Goal: Communication & Community: Answer question/provide support

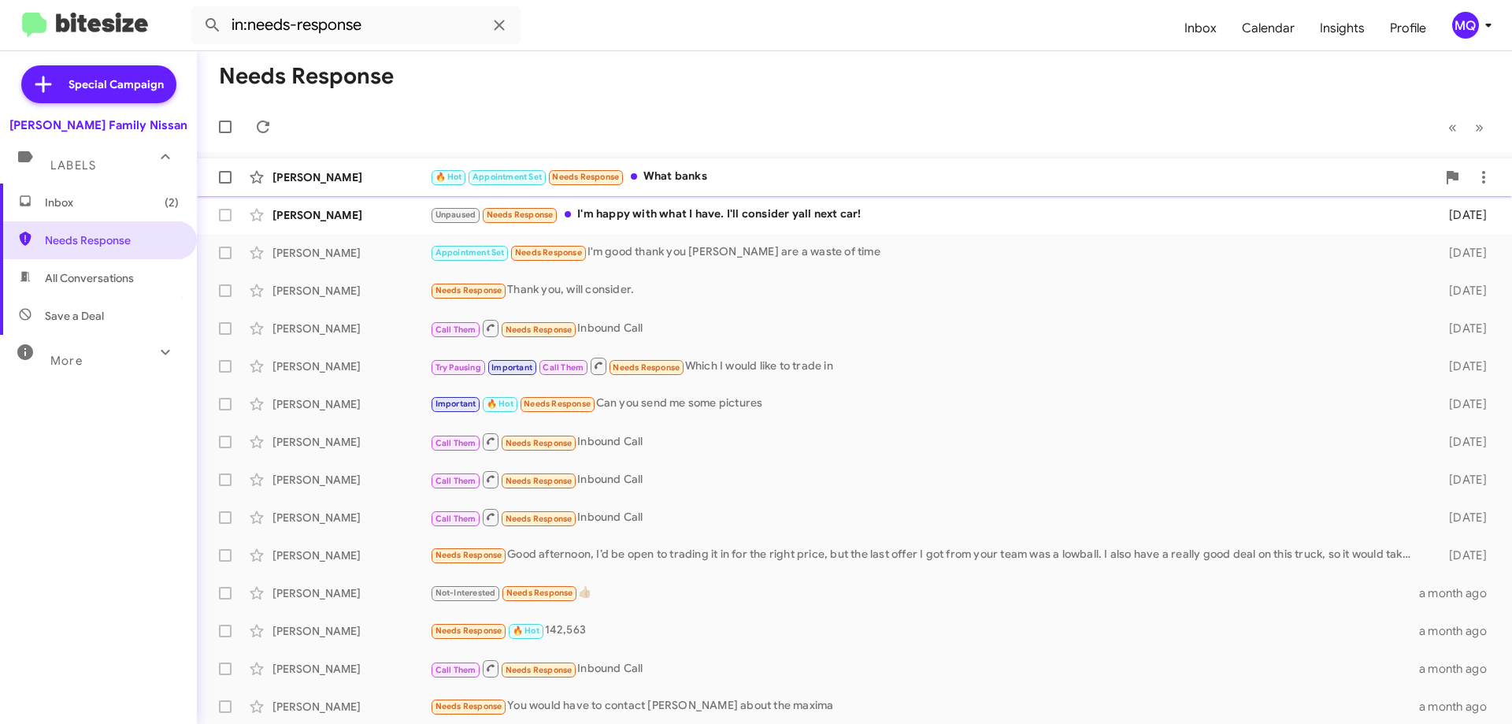
click at [762, 182] on div "🔥 Hot Appointment Set Needs Response What banks" at bounding box center [933, 177] width 1007 height 18
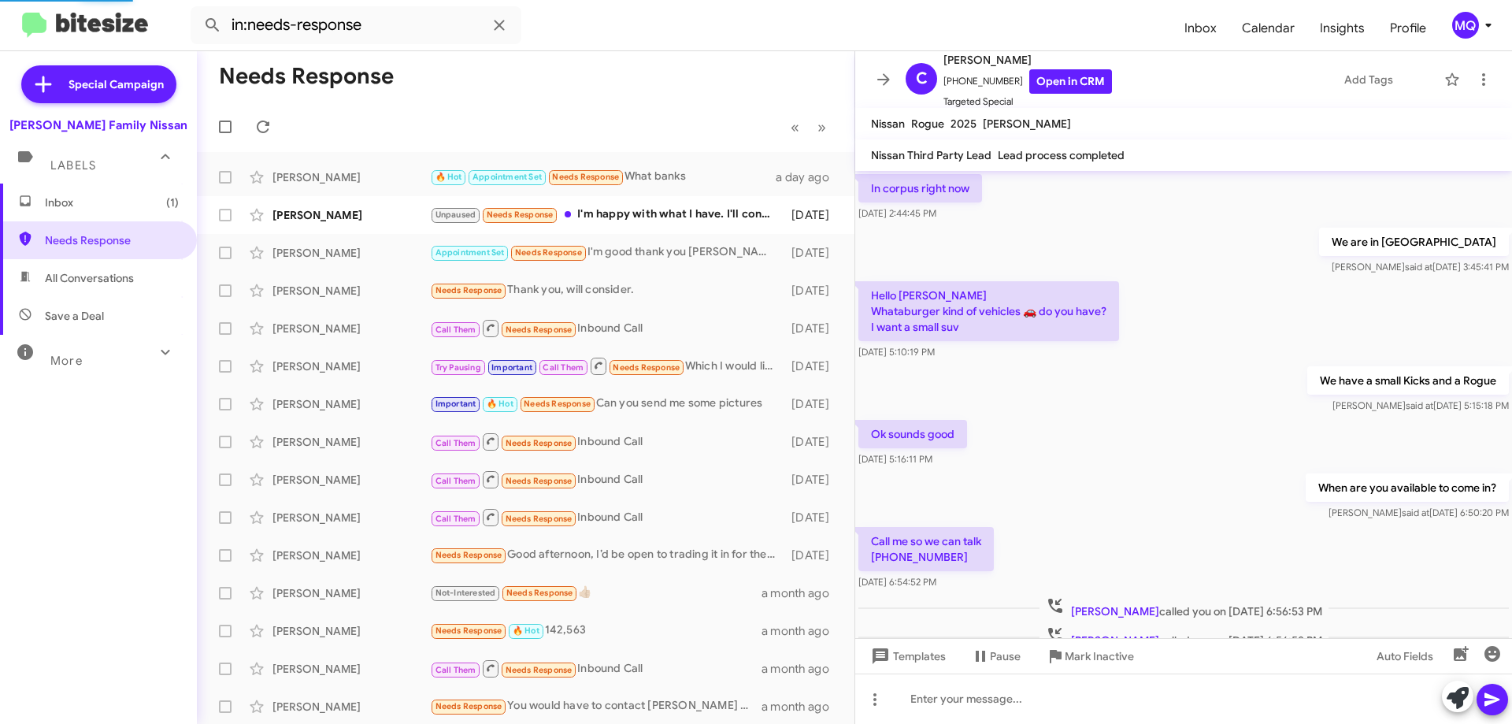
scroll to position [946, 0]
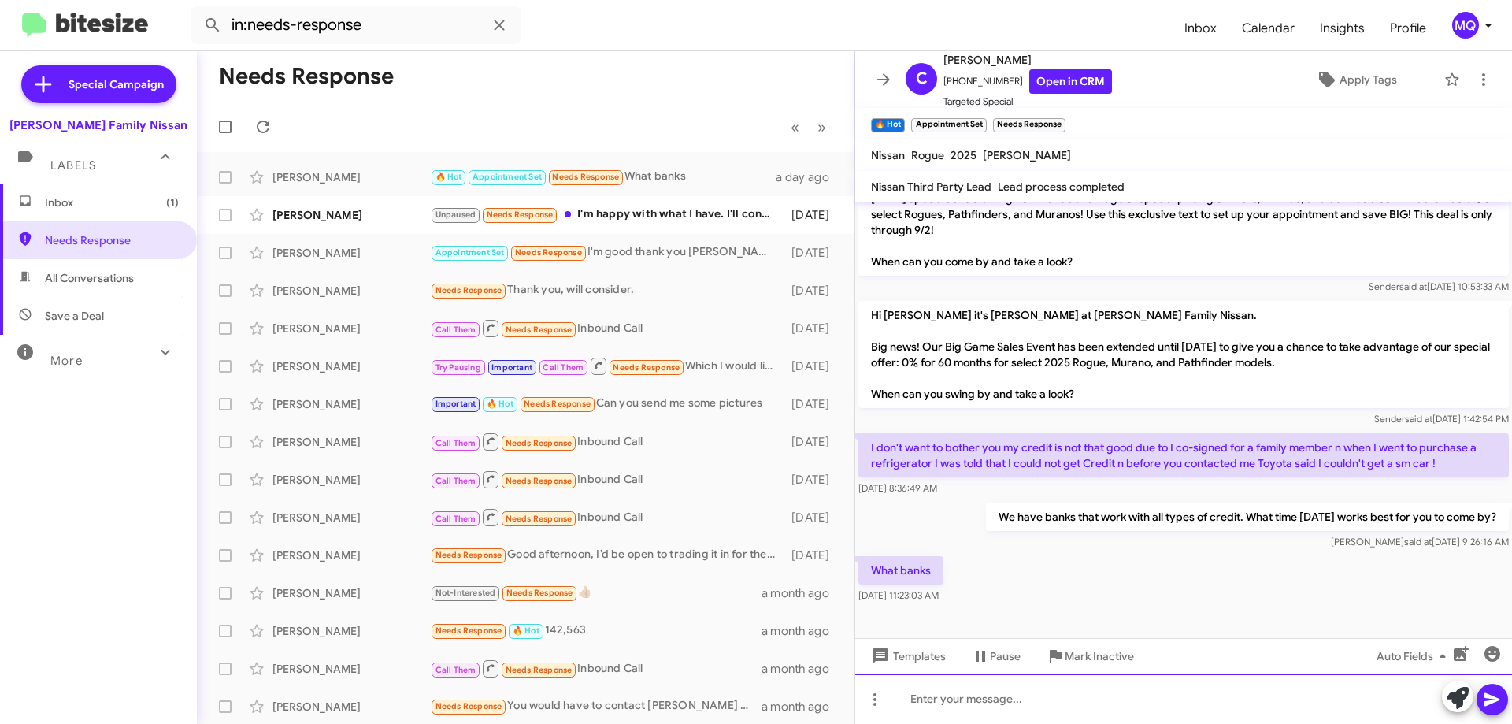
click at [941, 706] on div at bounding box center [1183, 699] width 657 height 50
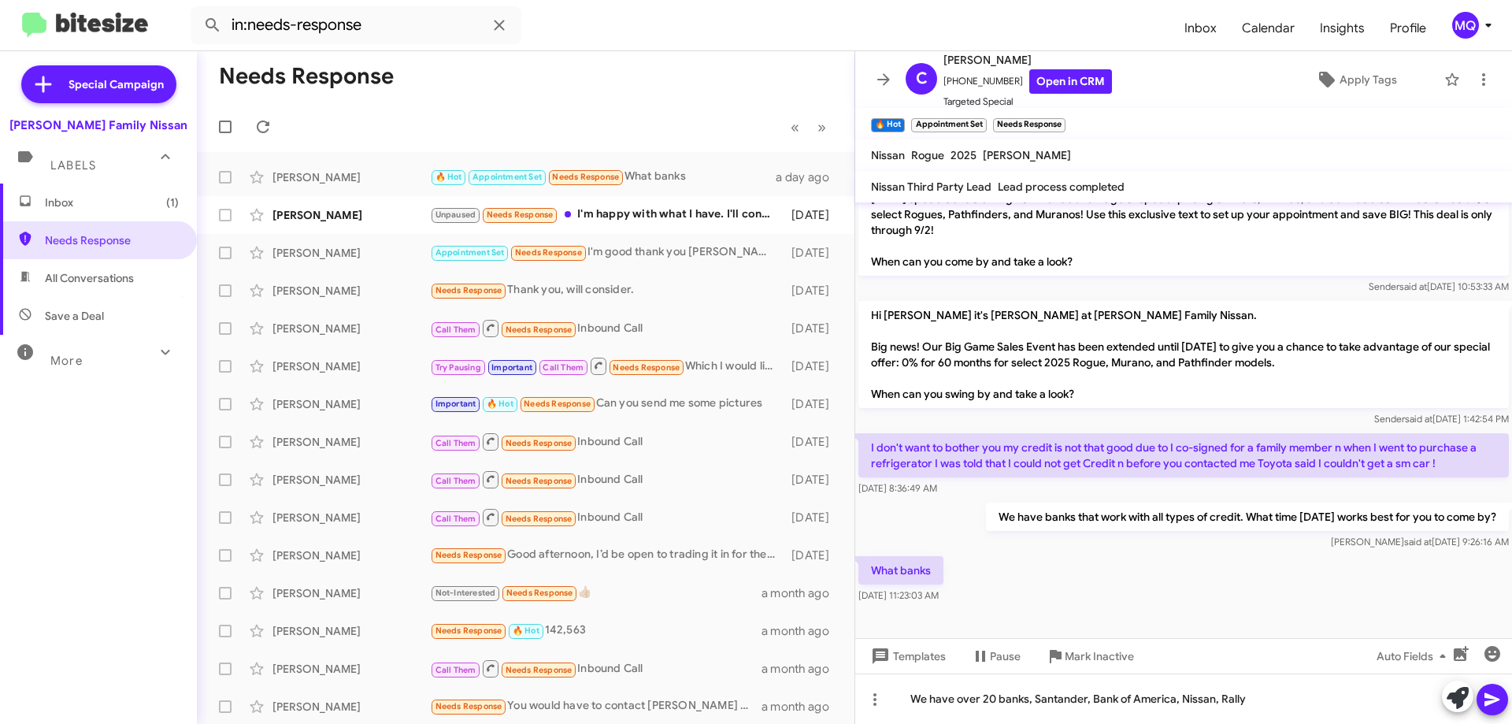
click at [1489, 703] on icon at bounding box center [1492, 699] width 15 height 13
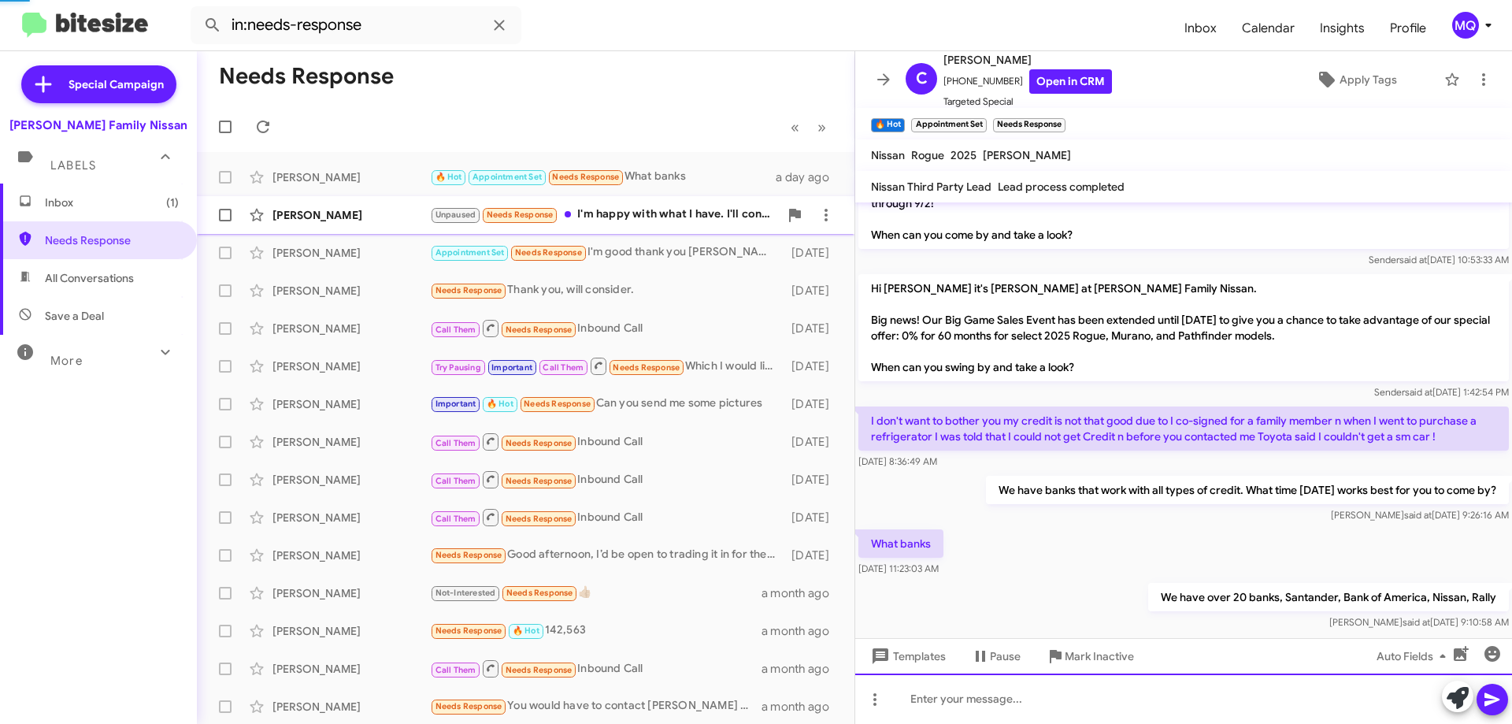
scroll to position [0, 0]
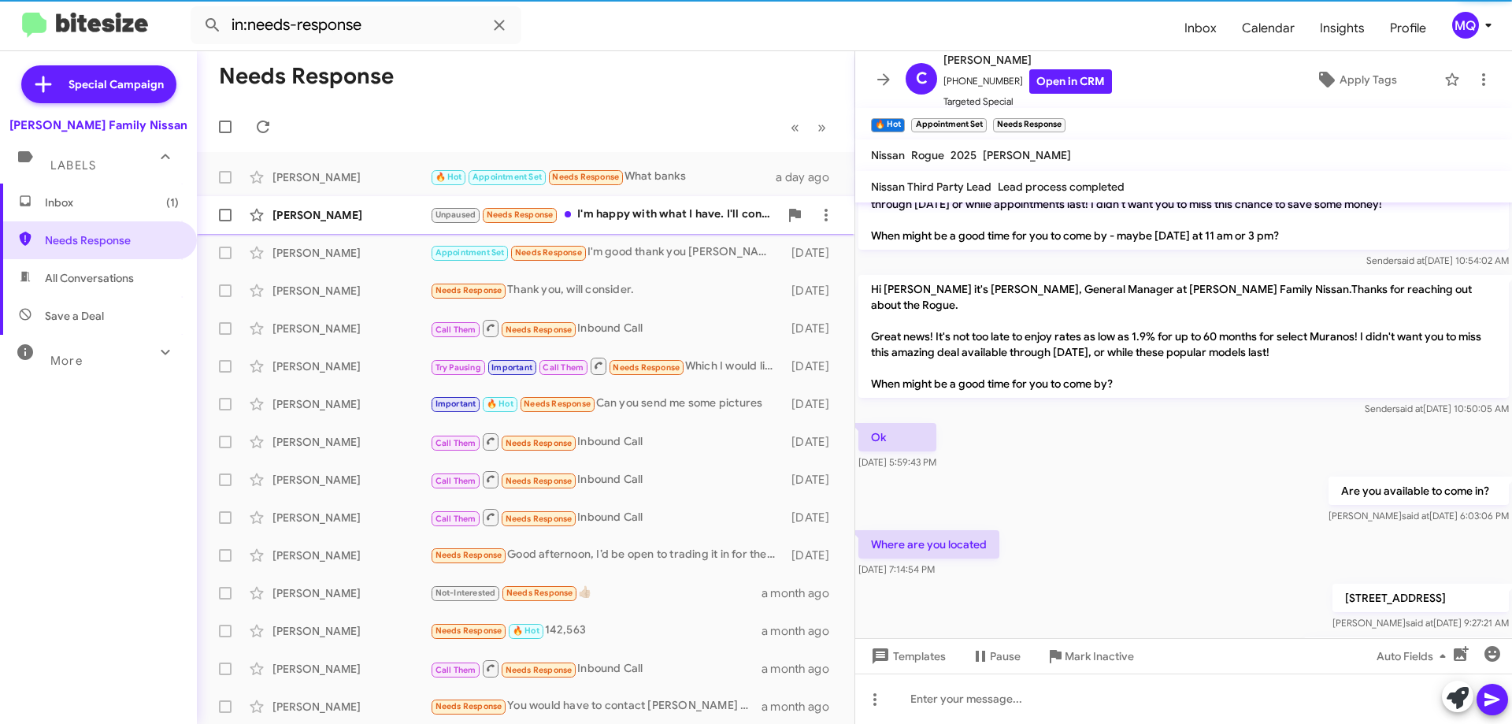
click at [610, 218] on div "Unpaused Needs Response I'm happy with what I have. I'll consider yall next car!" at bounding box center [604, 215] width 349 height 18
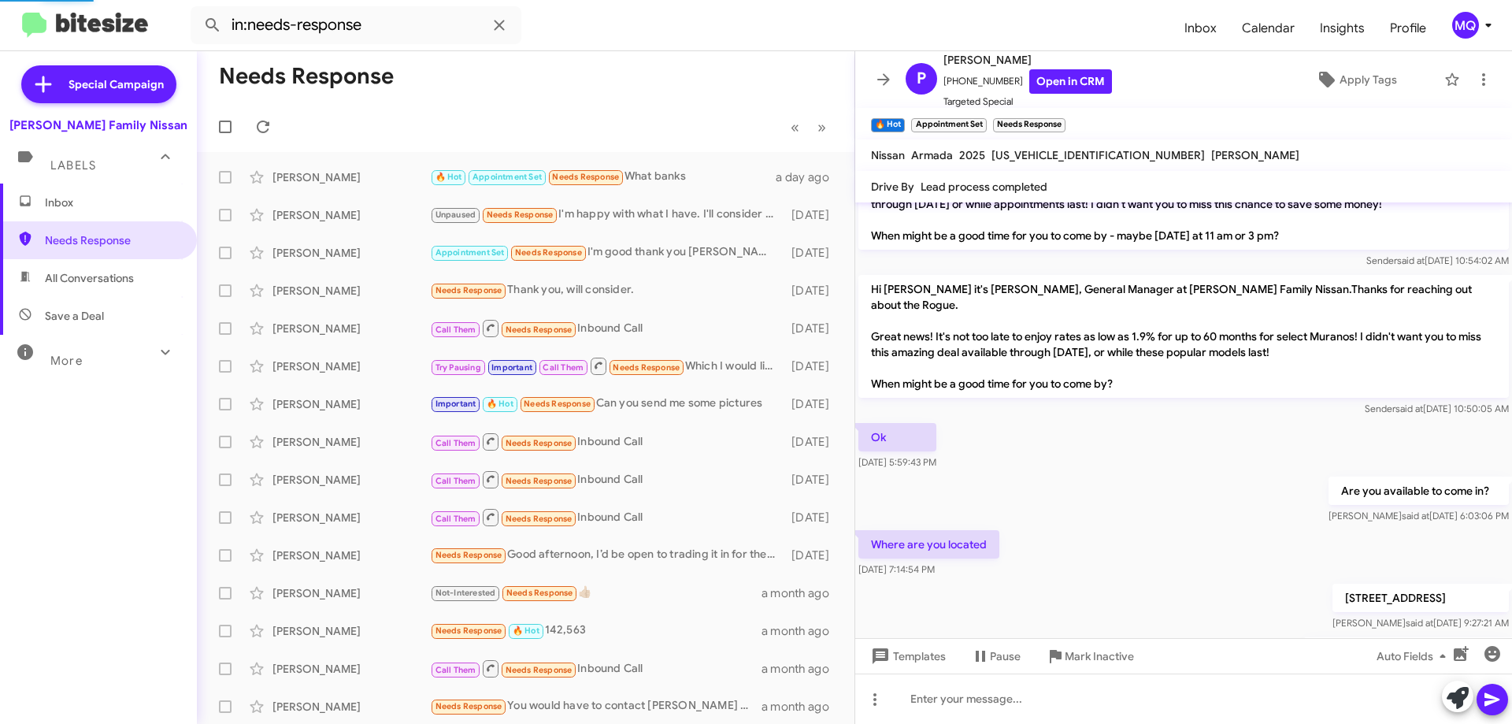
scroll to position [1226, 0]
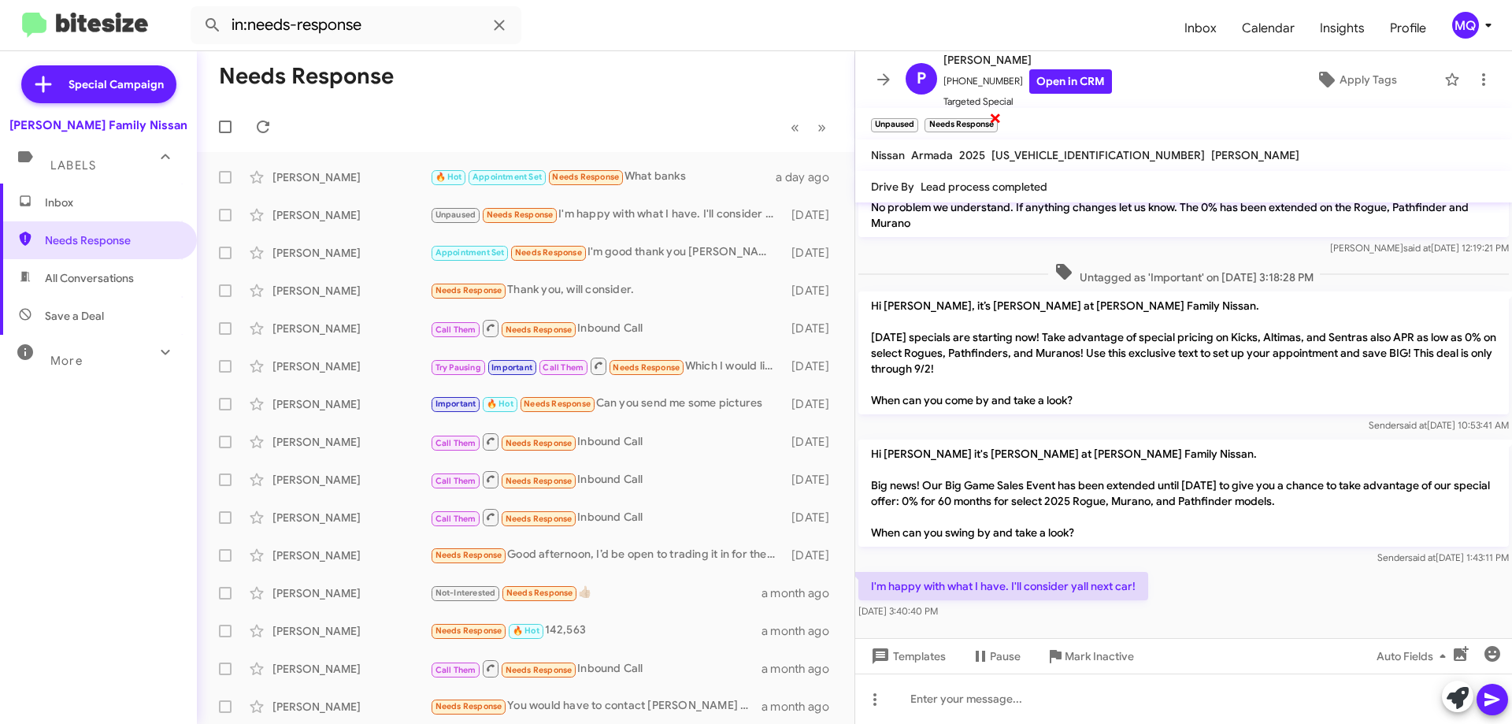
click at [996, 118] on span "×" at bounding box center [995, 117] width 13 height 19
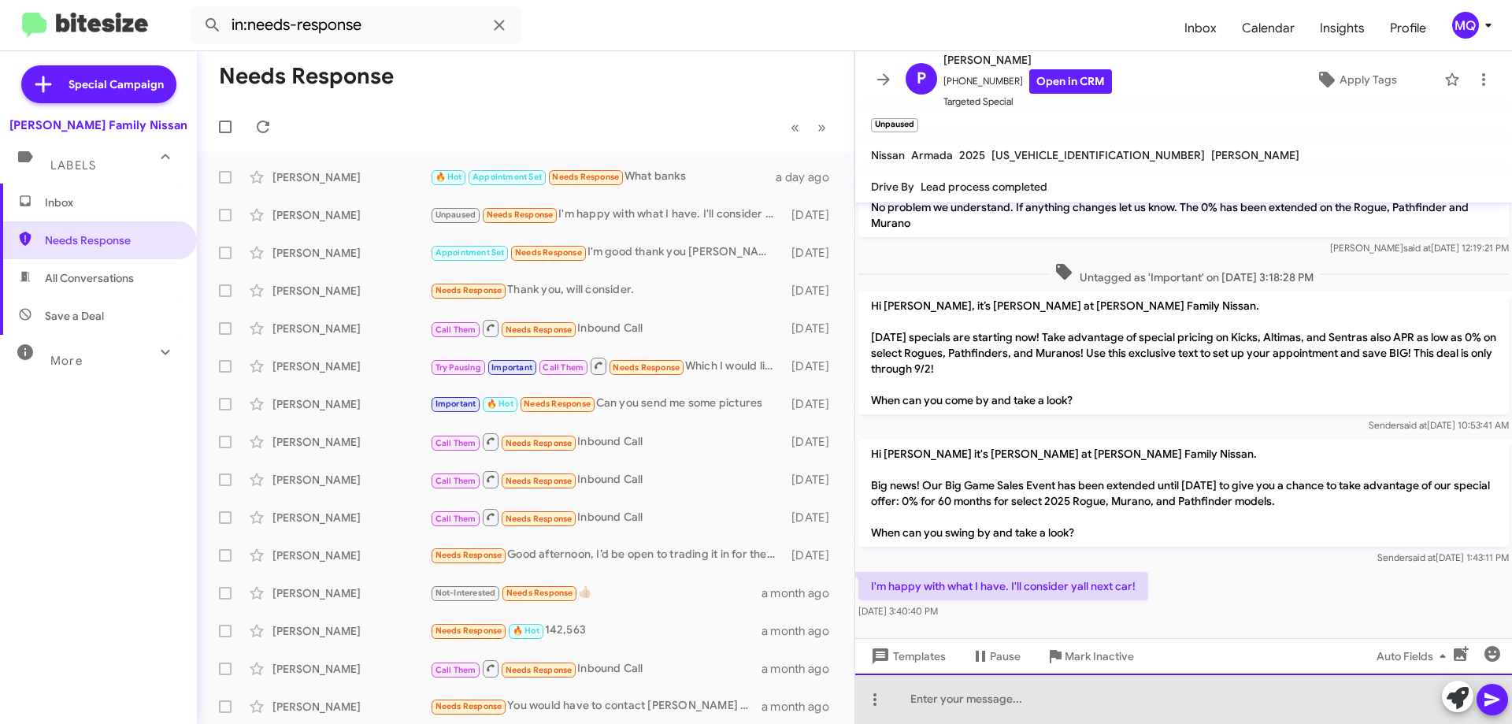
click at [1004, 703] on div at bounding box center [1183, 699] width 657 height 50
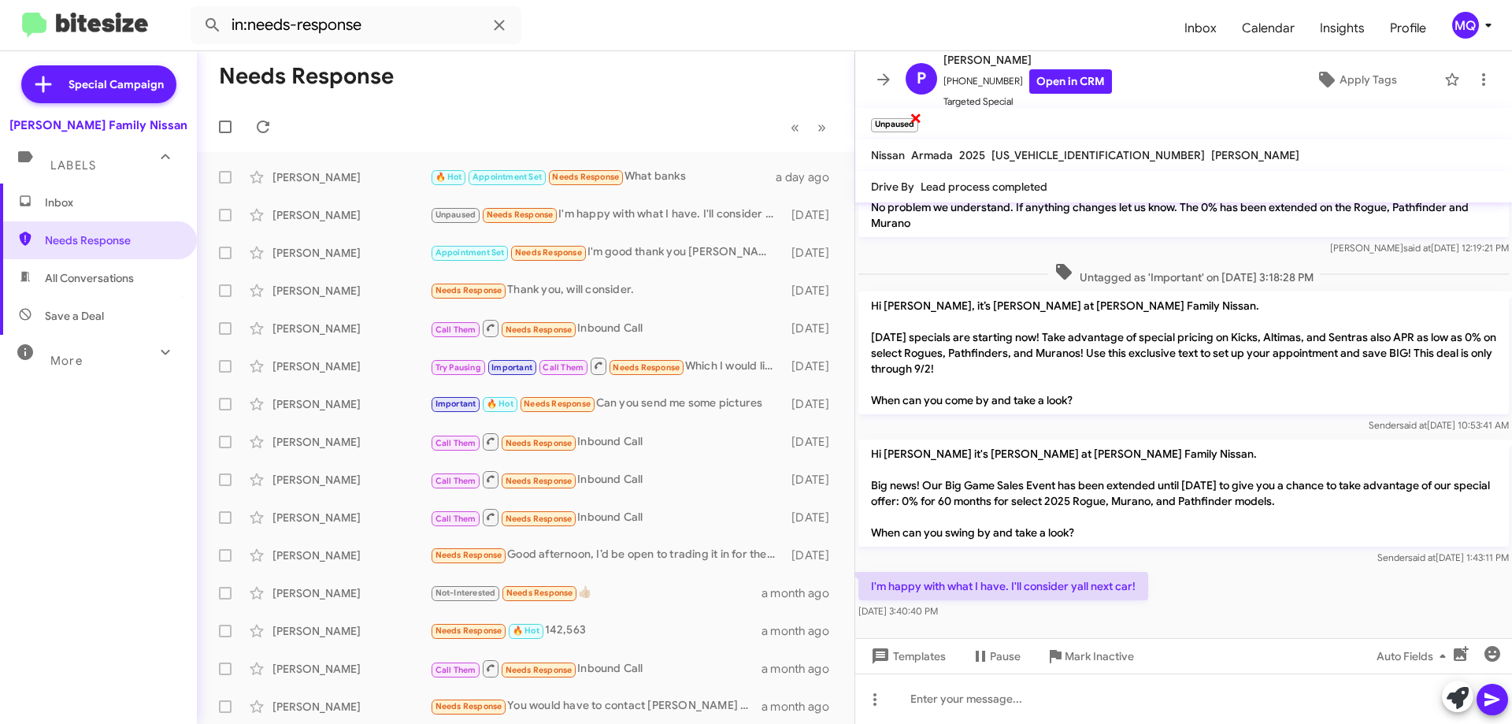
click at [915, 118] on span "×" at bounding box center [916, 117] width 13 height 19
click at [1352, 80] on span "Apply Tags" at bounding box center [1369, 79] width 58 height 28
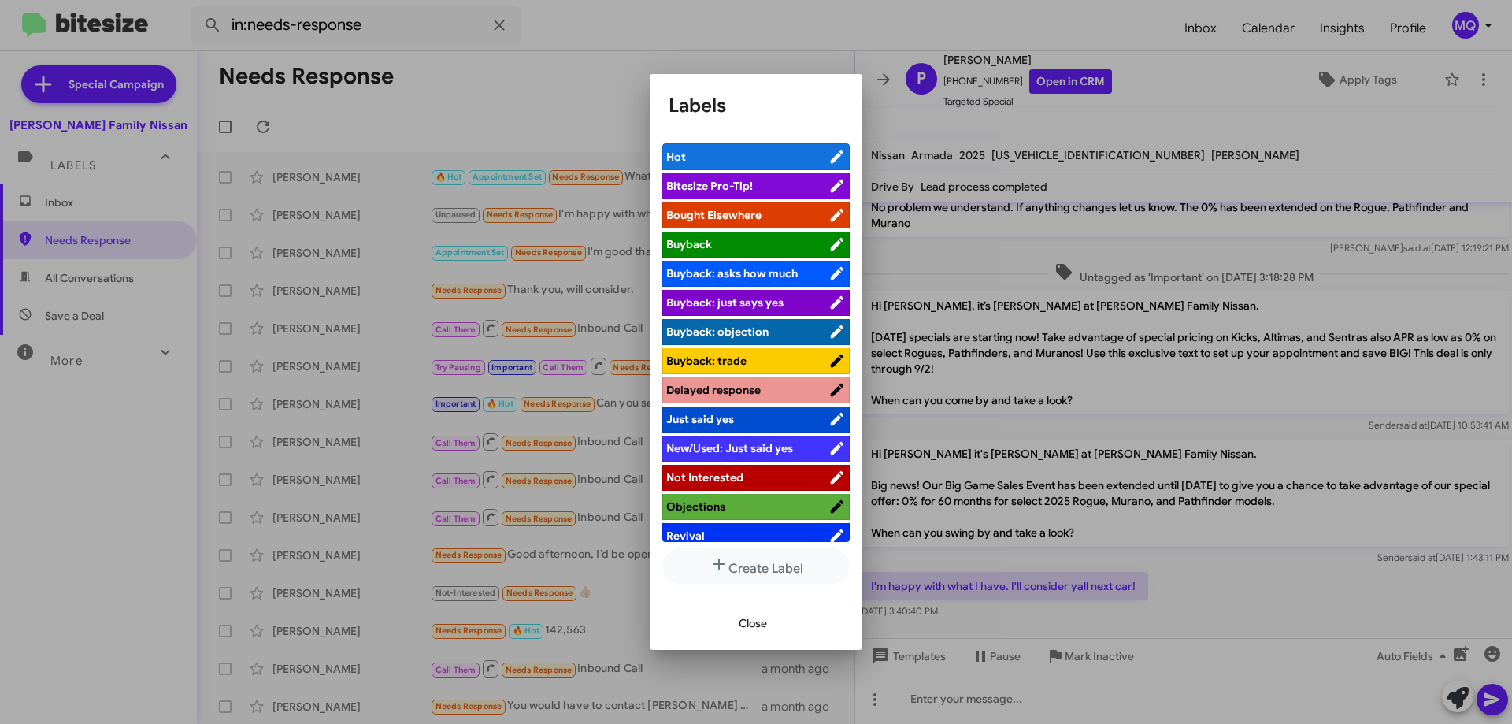
click at [746, 487] on li "Not Interested" at bounding box center [755, 478] width 187 height 26
click at [759, 467] on li "Not Interested" at bounding box center [755, 478] width 187 height 26
click at [756, 476] on span "Not Interested" at bounding box center [747, 477] width 162 height 16
click at [756, 476] on span "Not Interested" at bounding box center [740, 477] width 148 height 16
click at [754, 626] on span "Close" at bounding box center [753, 623] width 28 height 28
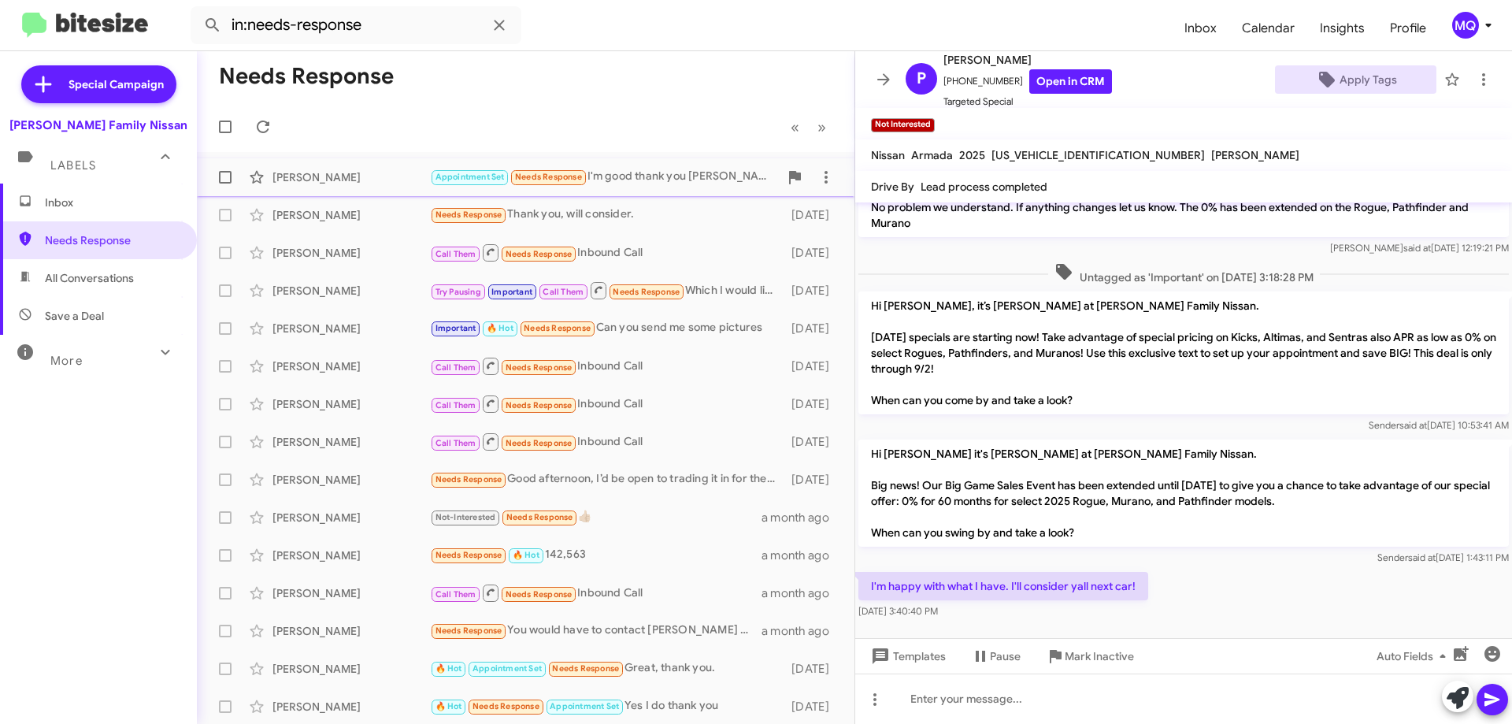
click at [665, 181] on div "Appointment Set Needs Response I'm good thank you yall are a waste of time" at bounding box center [604, 177] width 349 height 18
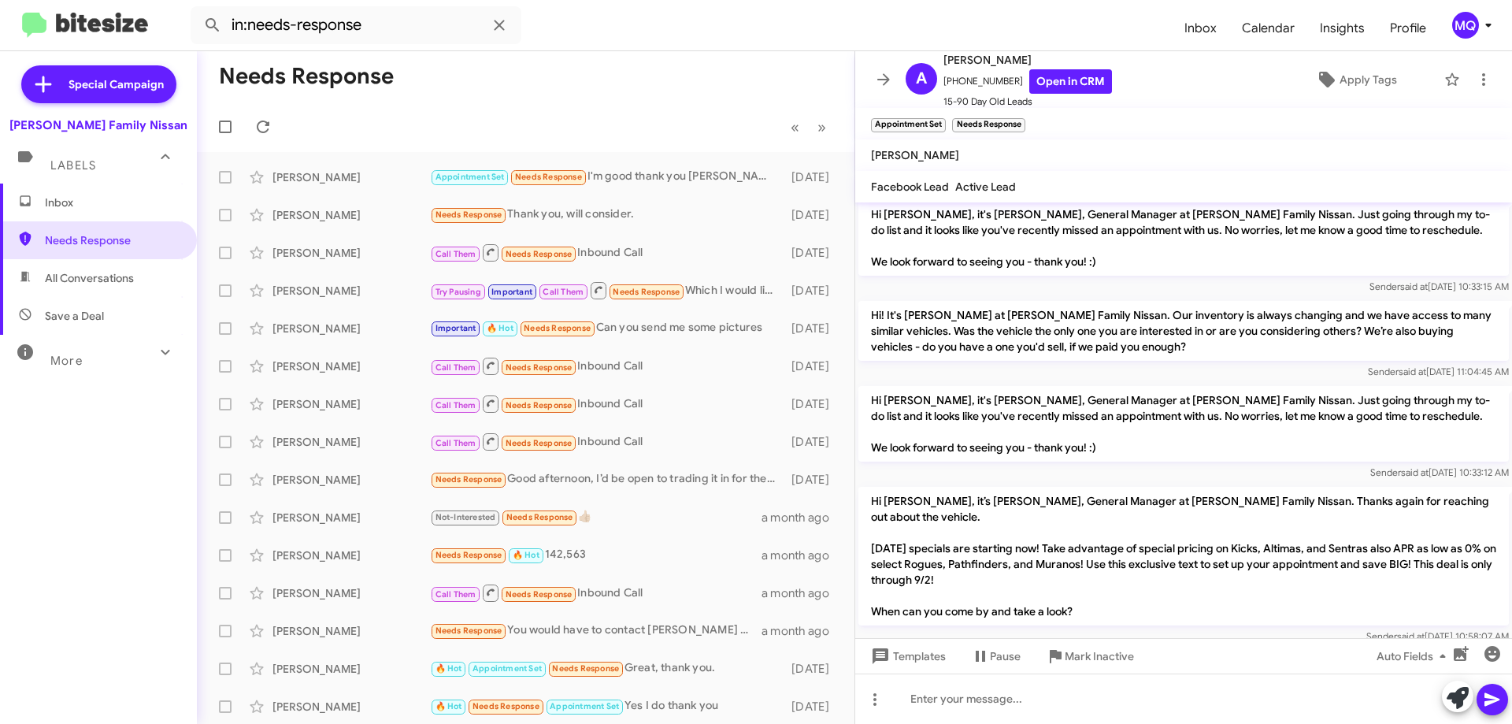
scroll to position [1033, 0]
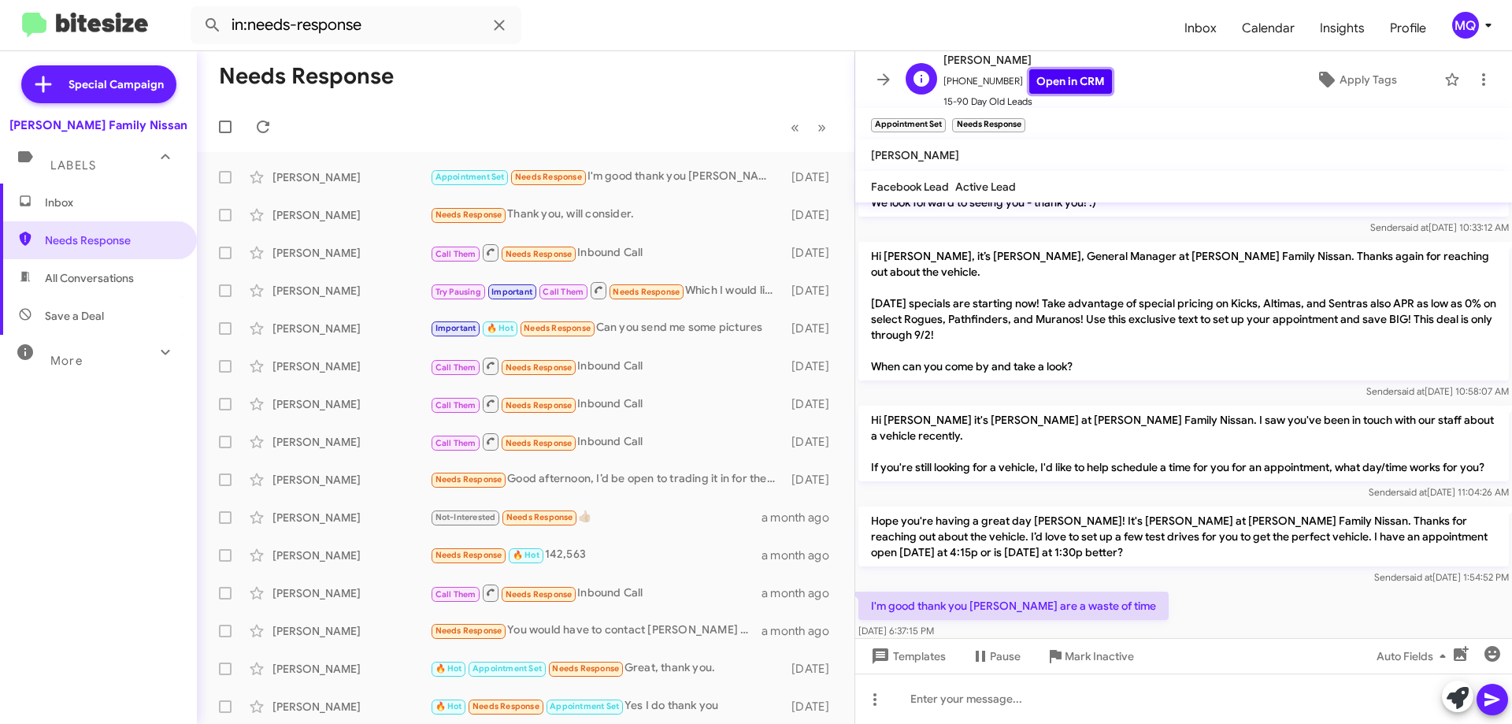
click at [1064, 76] on link "Open in CRM" at bounding box center [1071, 81] width 83 height 24
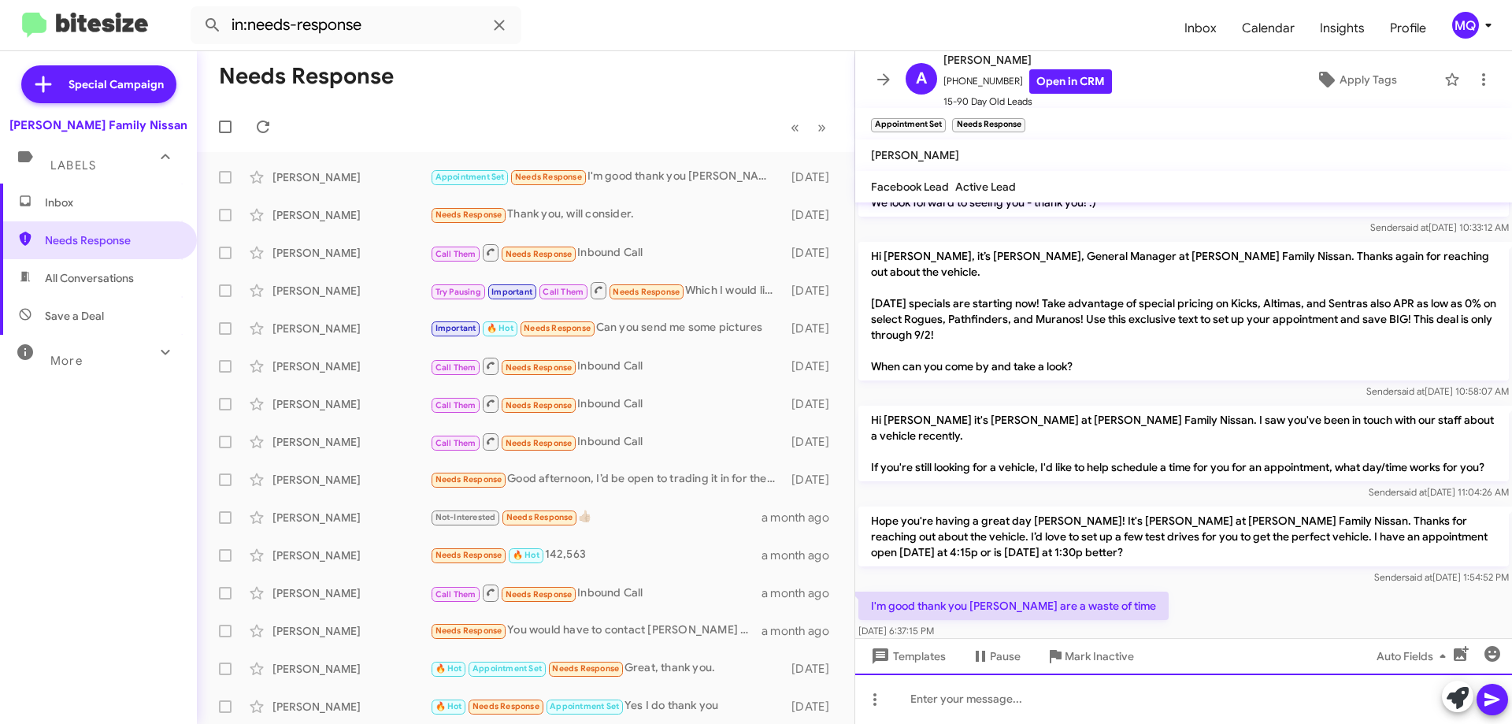
click at [928, 703] on div at bounding box center [1183, 699] width 657 height 50
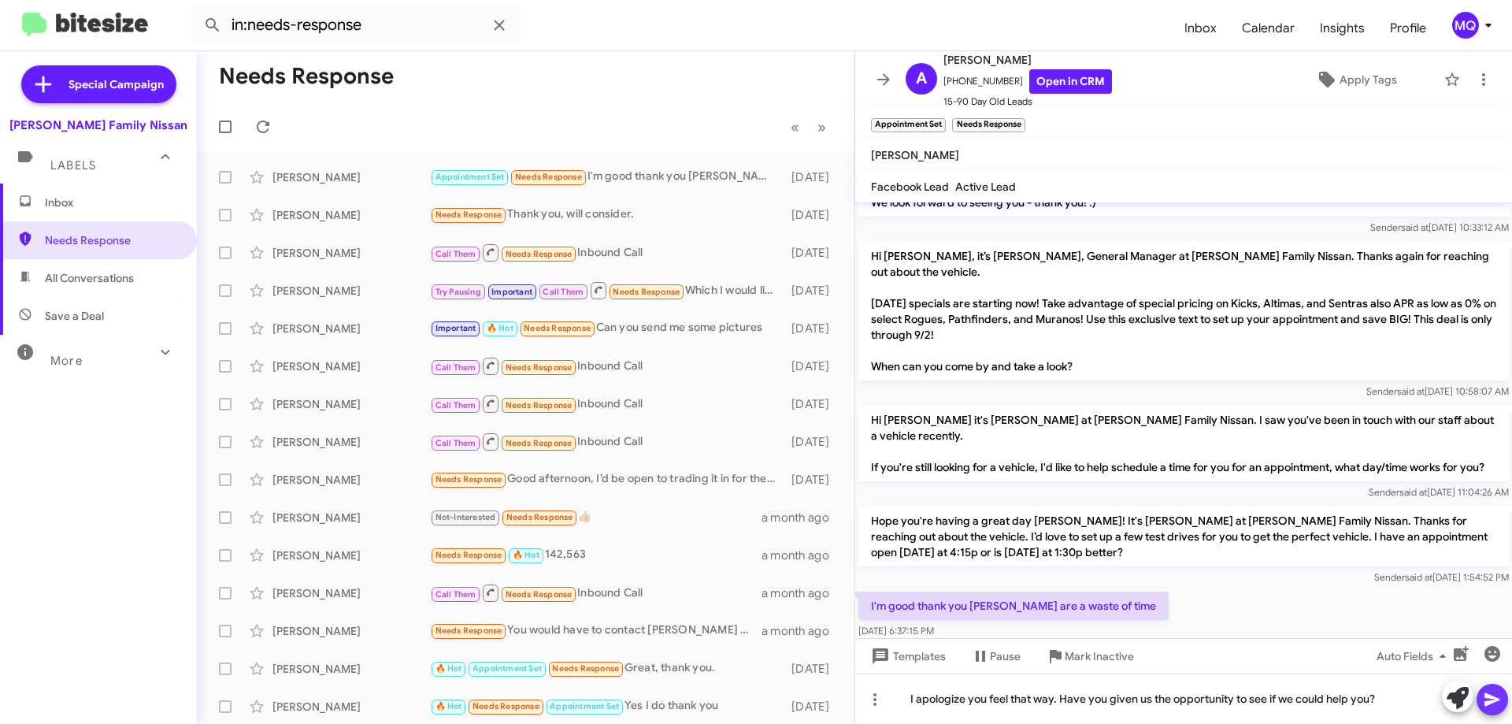
click at [1492, 703] on icon at bounding box center [1492, 699] width 15 height 13
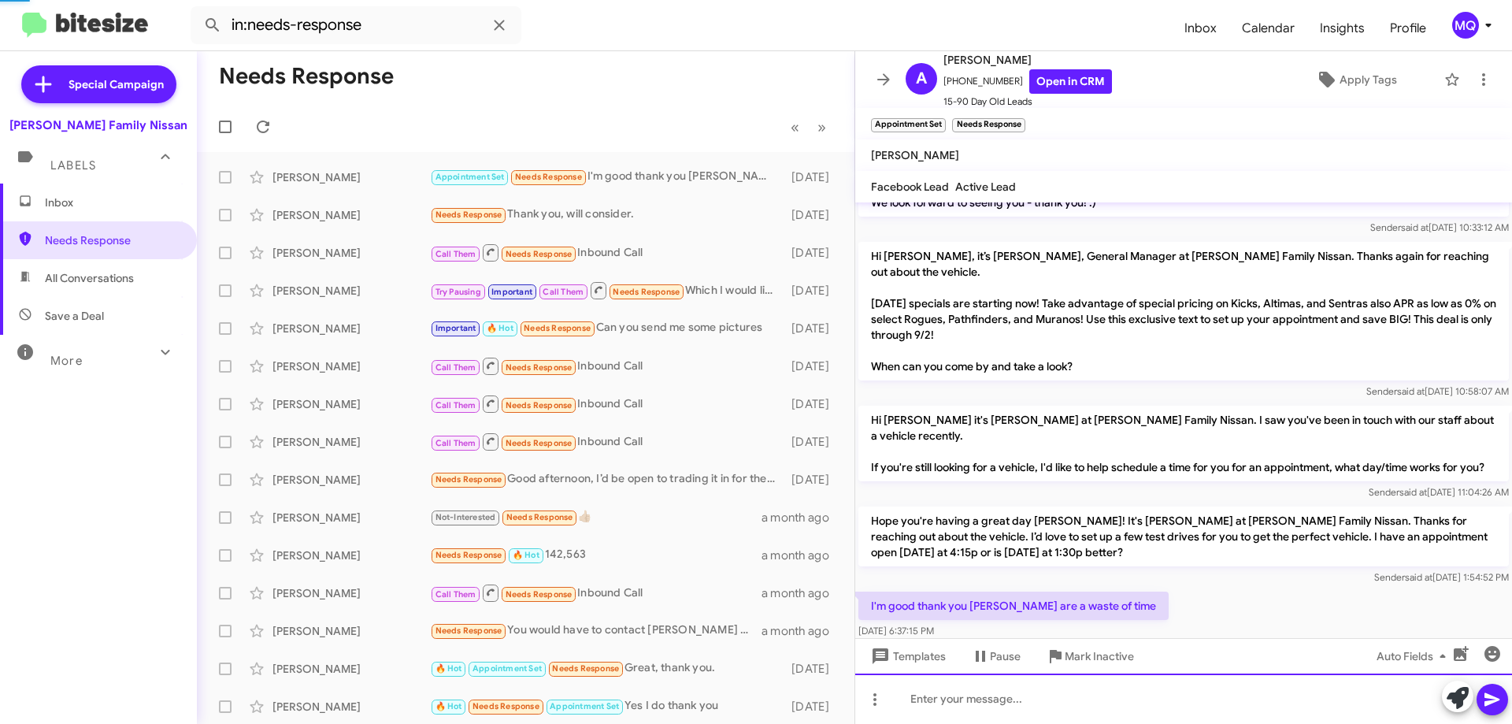
scroll to position [0, 0]
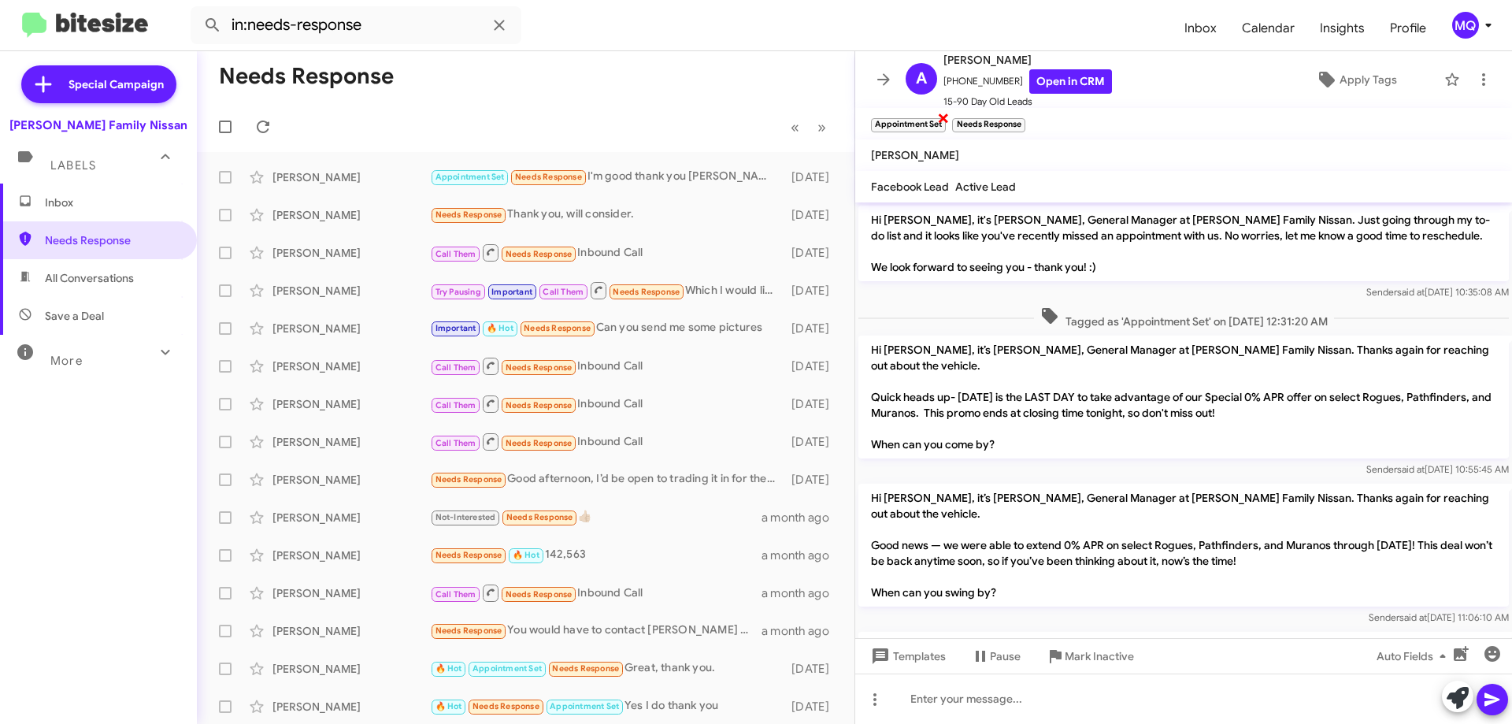
click at [944, 117] on span "×" at bounding box center [943, 117] width 13 height 19
click at [943, 116] on span "×" at bounding box center [941, 117] width 13 height 19
click at [664, 225] on div "[PERSON_NAME] Needs Response Thank you, will consider. [DATE]" at bounding box center [526, 215] width 633 height 32
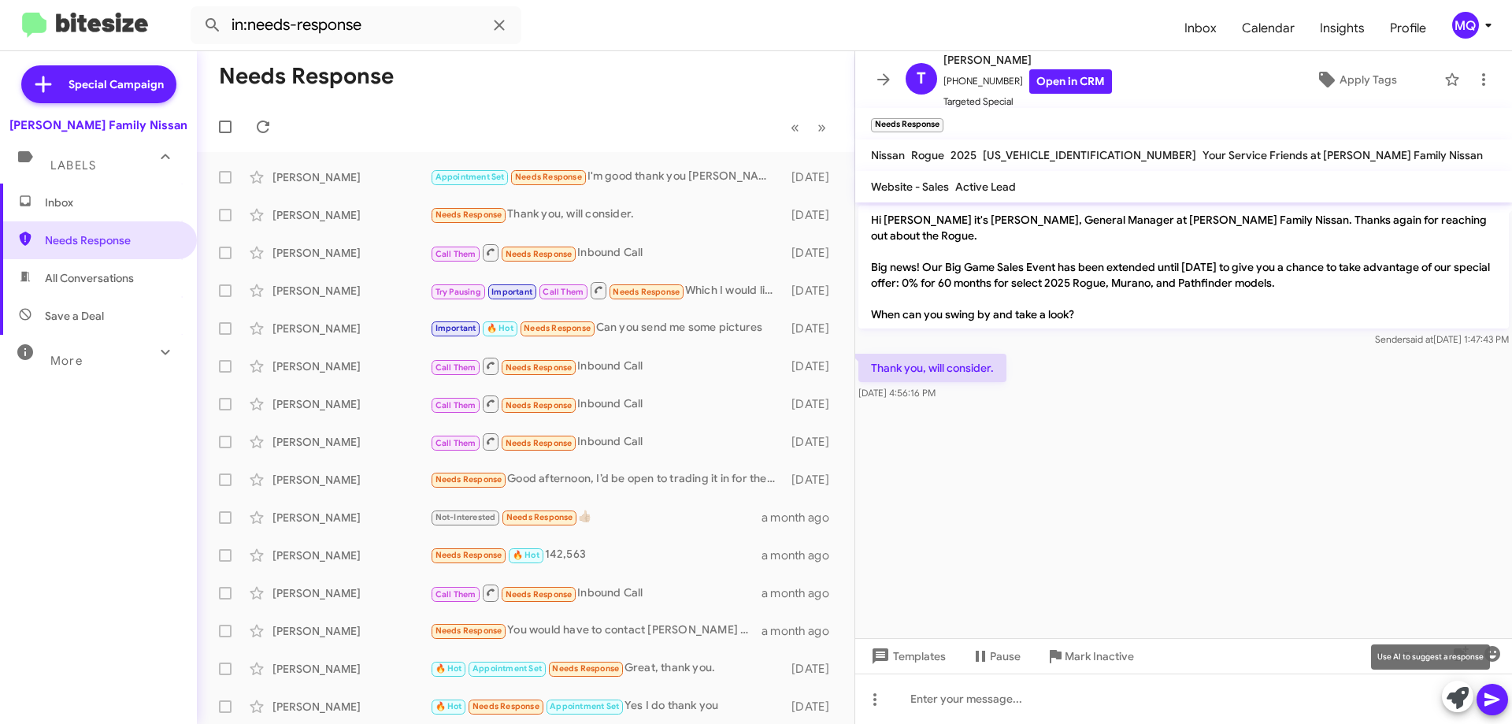
click at [1455, 700] on icon at bounding box center [1458, 698] width 22 height 22
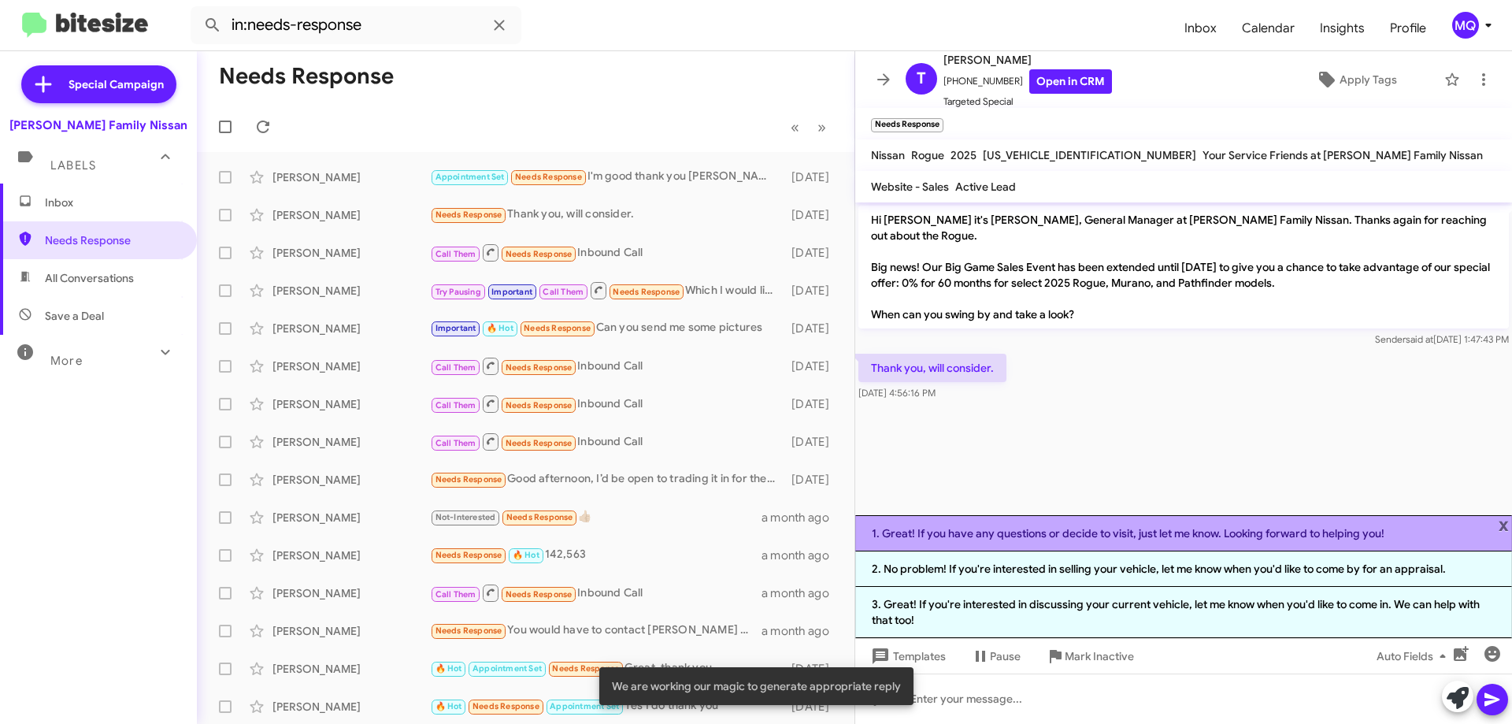
click at [1021, 534] on li "1. Great! If you have any questions or decide to visit, just let me know. Looki…" at bounding box center [1183, 533] width 657 height 36
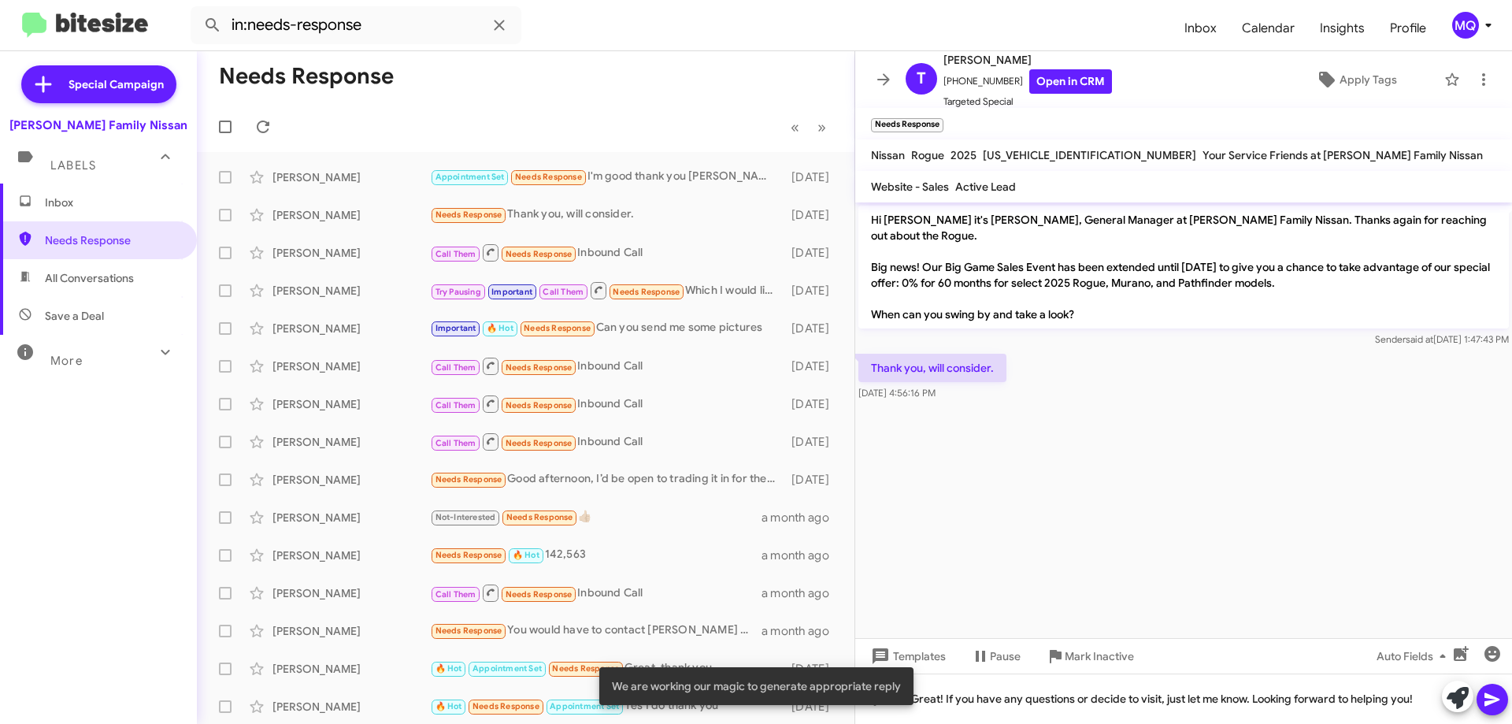
click at [1490, 697] on icon at bounding box center [1492, 699] width 15 height 13
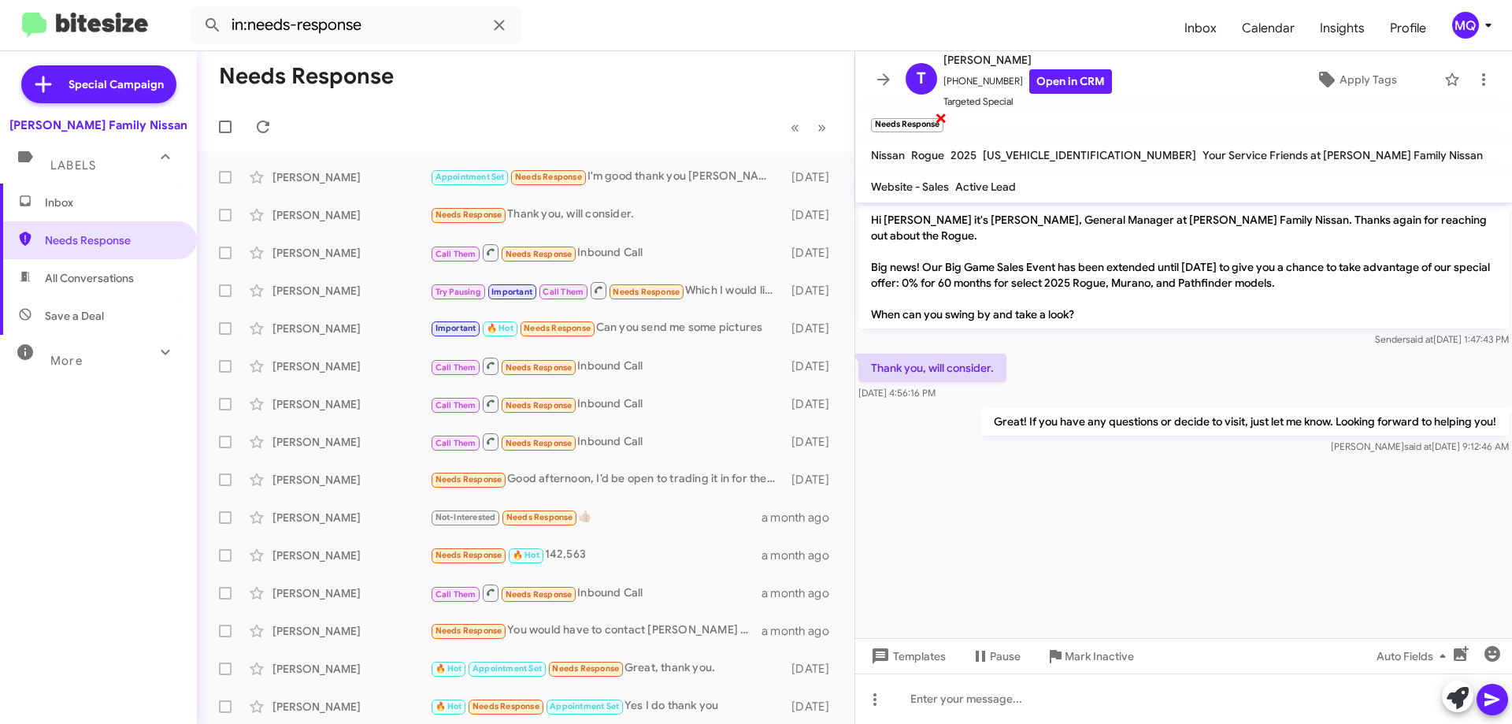
click at [942, 117] on span "×" at bounding box center [941, 117] width 13 height 19
click at [690, 331] on div "Important 🔥 Hot Needs Response Can you send me some pictures" at bounding box center [604, 328] width 349 height 18
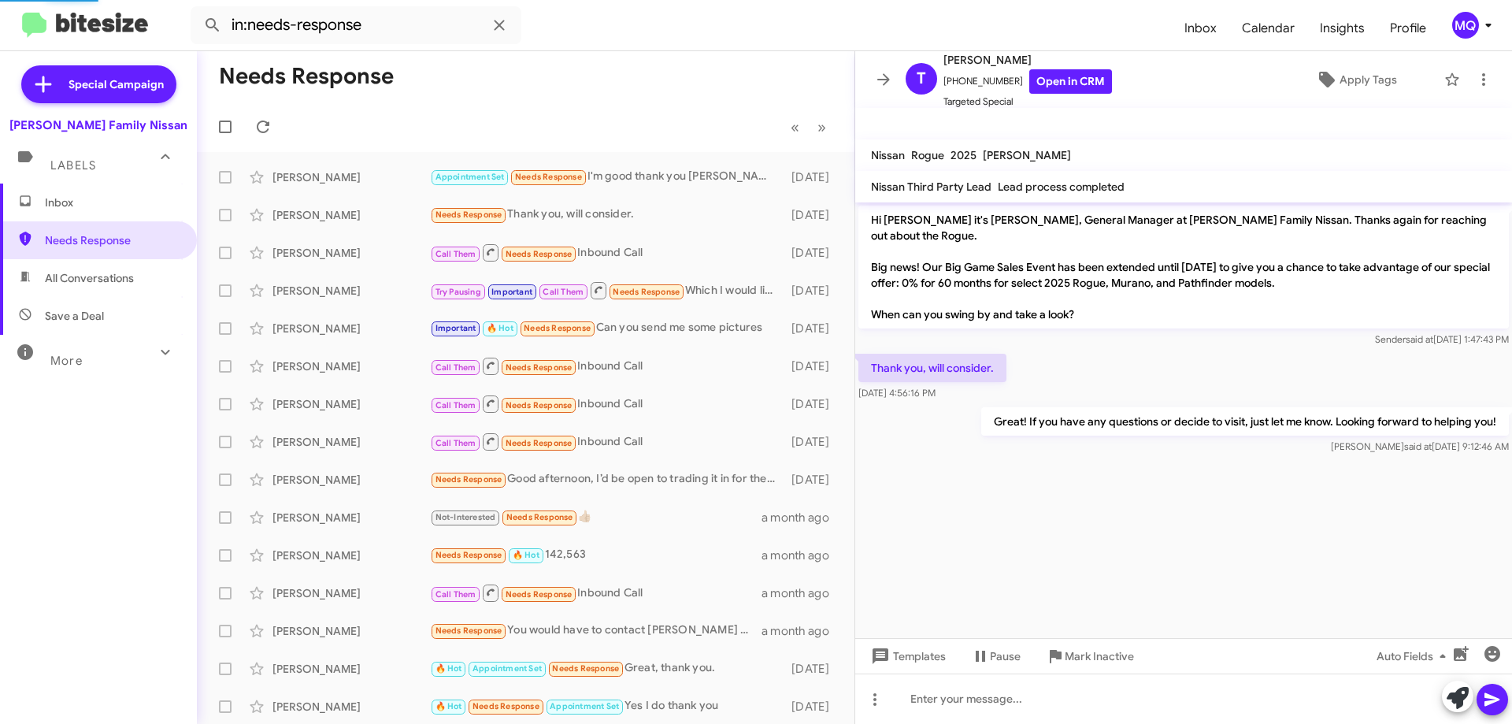
scroll to position [998, 0]
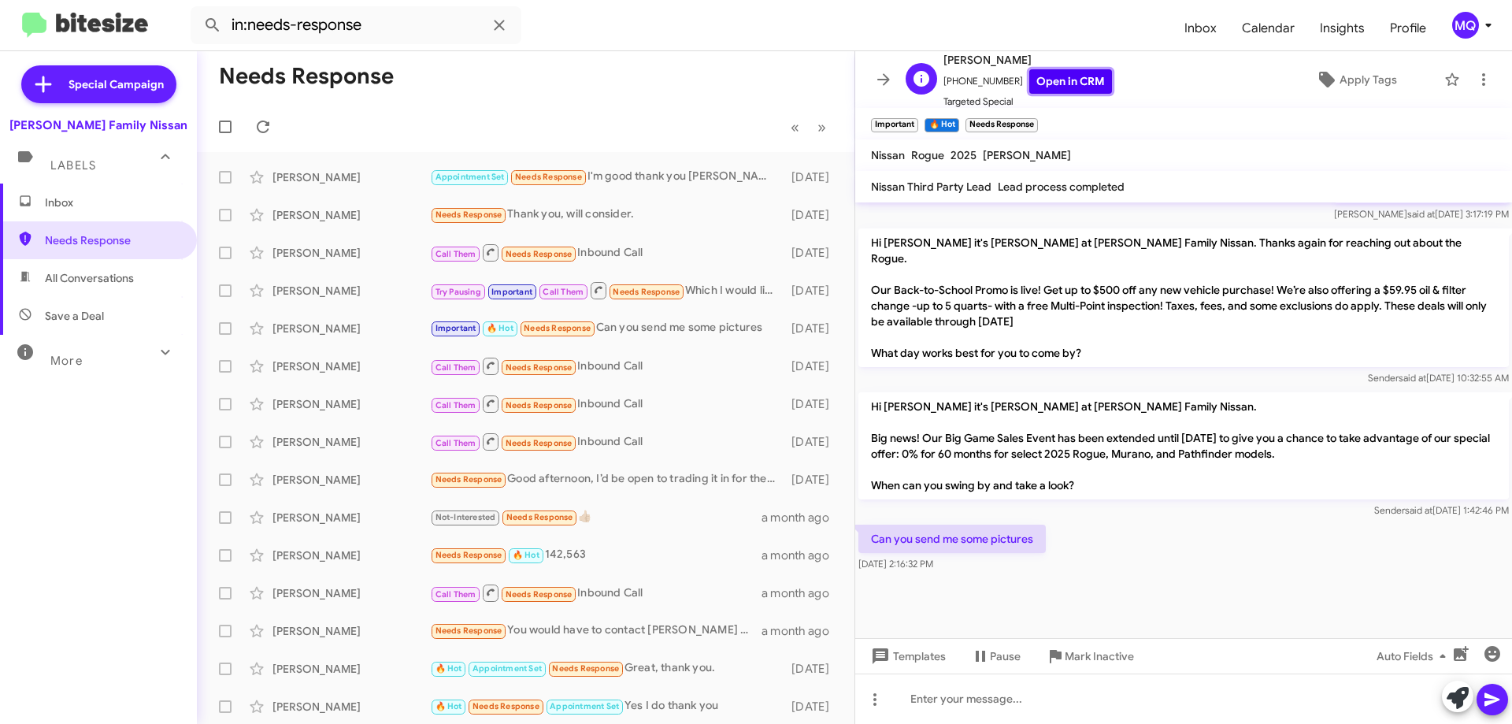
click at [1078, 78] on link "Open in CRM" at bounding box center [1071, 81] width 83 height 24
click at [918, 117] on span "×" at bounding box center [916, 117] width 13 height 19
click at [982, 116] on span "×" at bounding box center [982, 117] width 13 height 19
click at [903, 117] on span "×" at bounding box center [902, 117] width 13 height 19
click at [1354, 77] on span "Apply Tags" at bounding box center [1369, 79] width 58 height 28
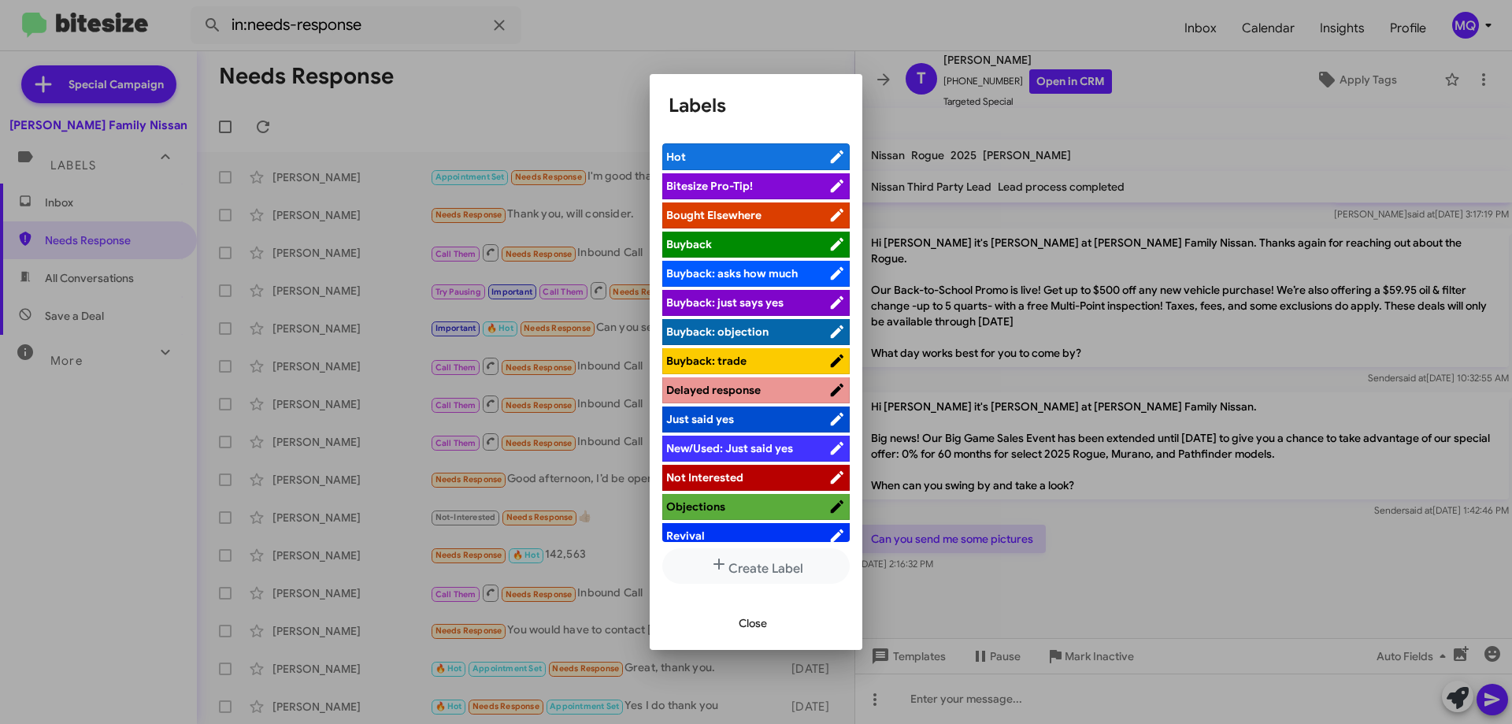
scroll to position [39, 0]
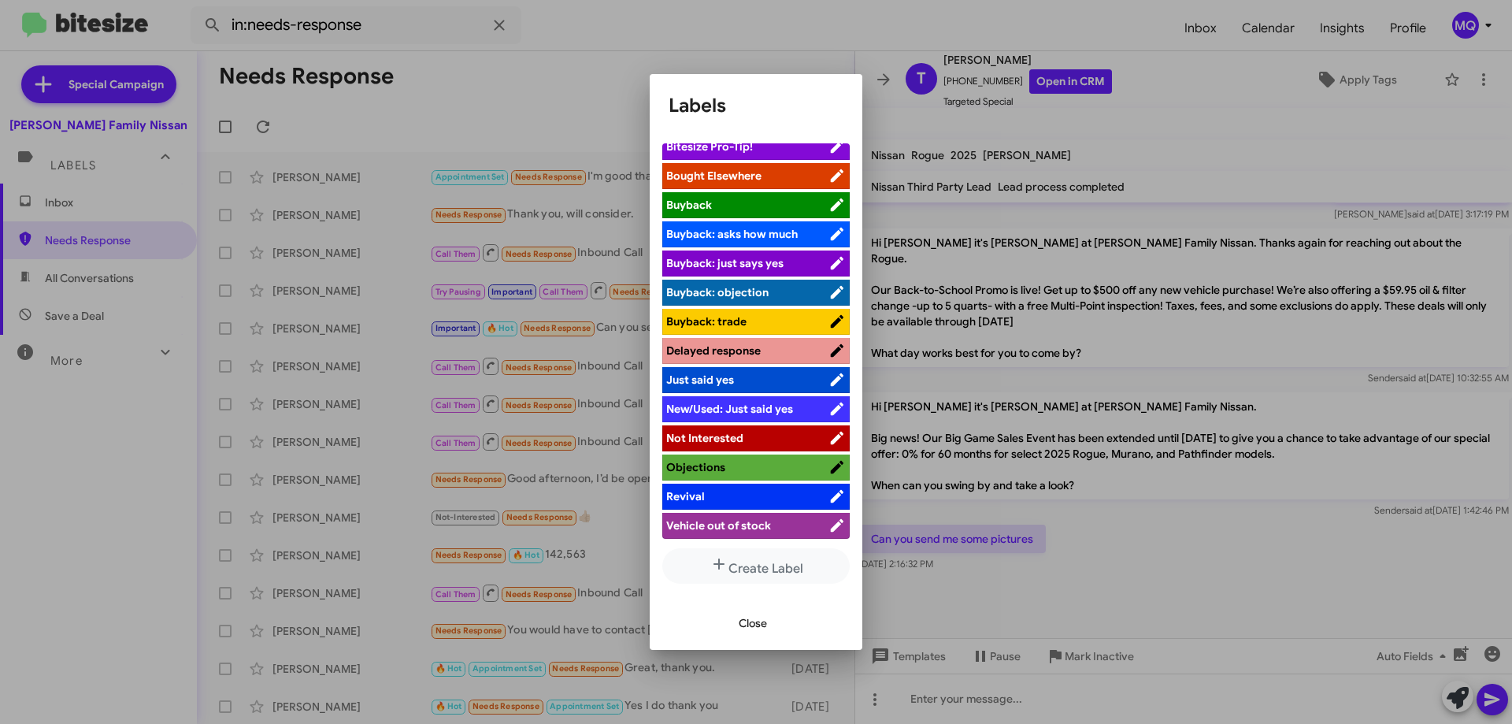
click at [729, 464] on span "Objections" at bounding box center [747, 467] width 162 height 16
click at [762, 612] on span "Close" at bounding box center [753, 623] width 28 height 28
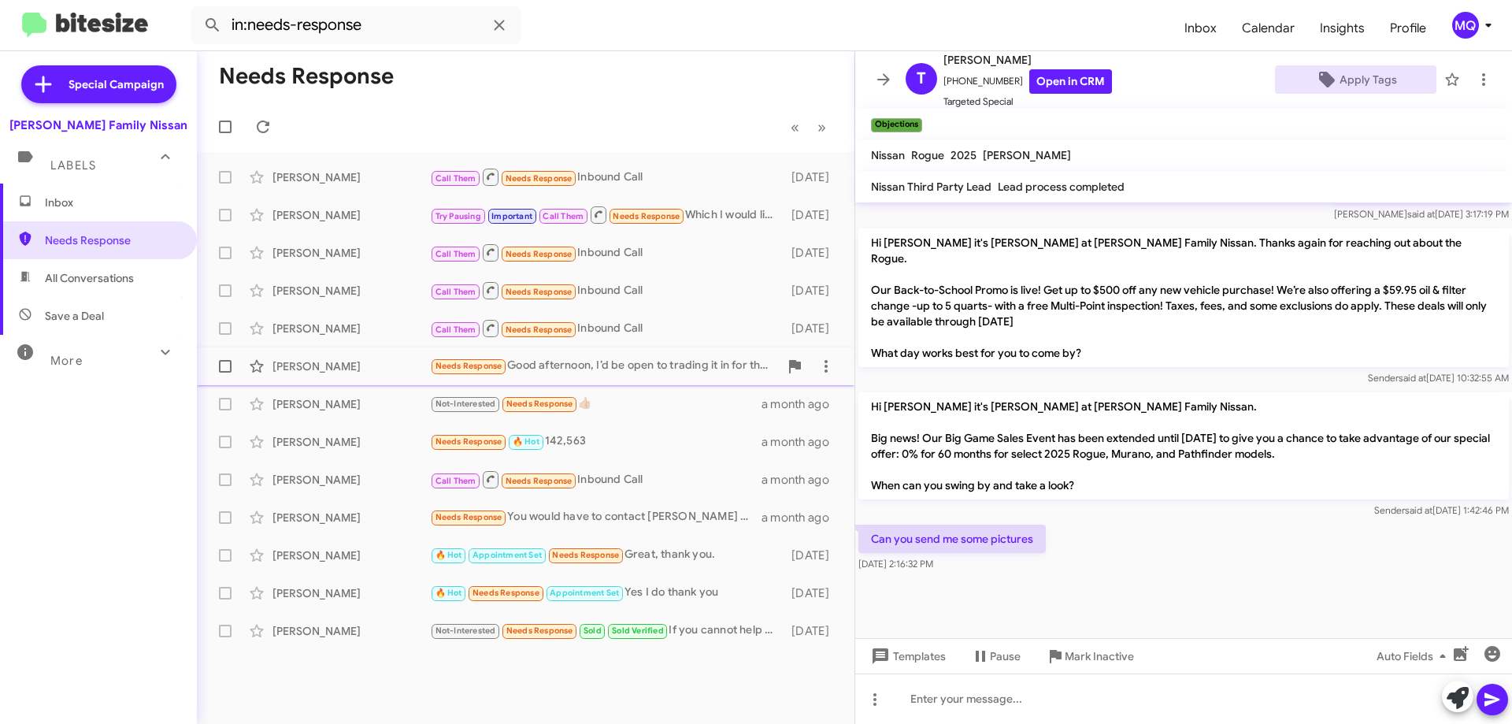
click at [662, 373] on div "Needs Response Good afternoon, I’d be open to trading it in for the right price…" at bounding box center [604, 366] width 349 height 18
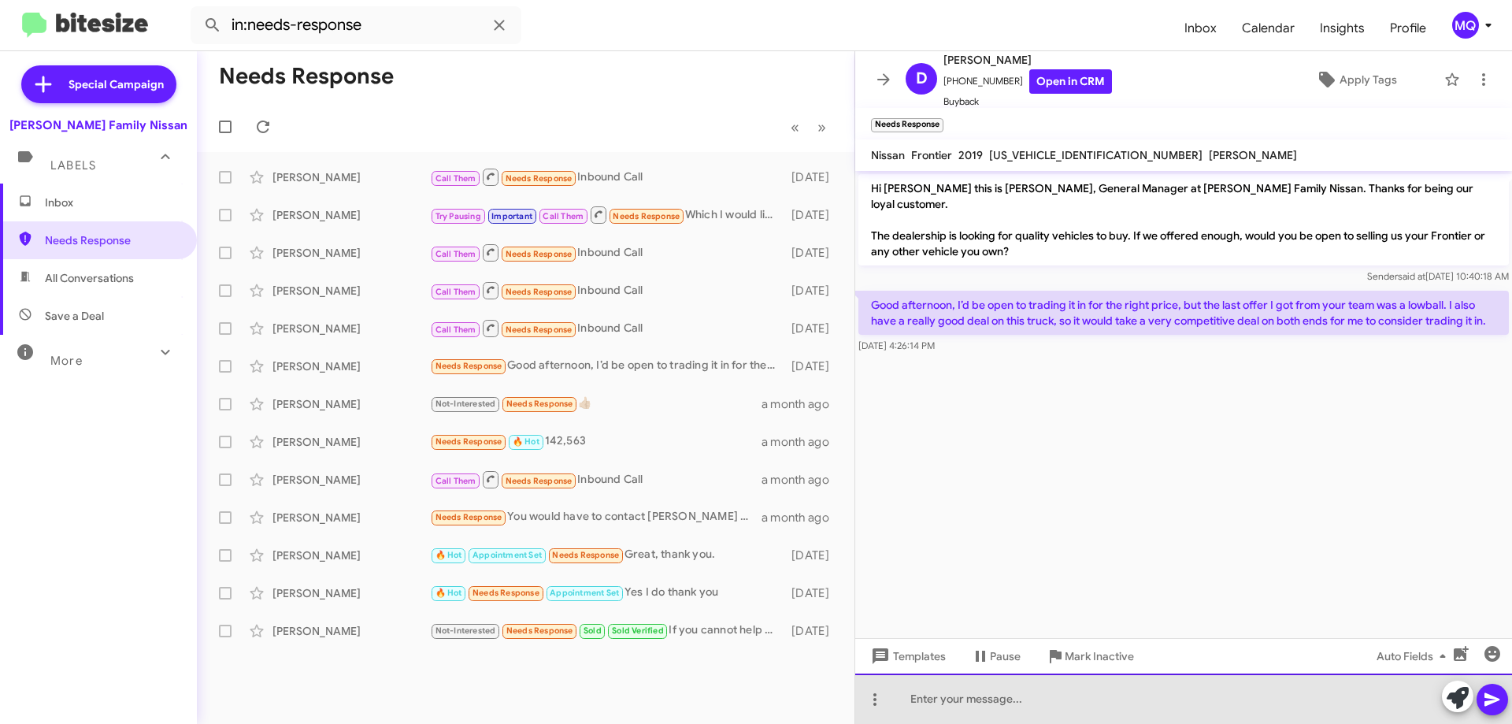
click at [931, 702] on div at bounding box center [1183, 699] width 657 height 50
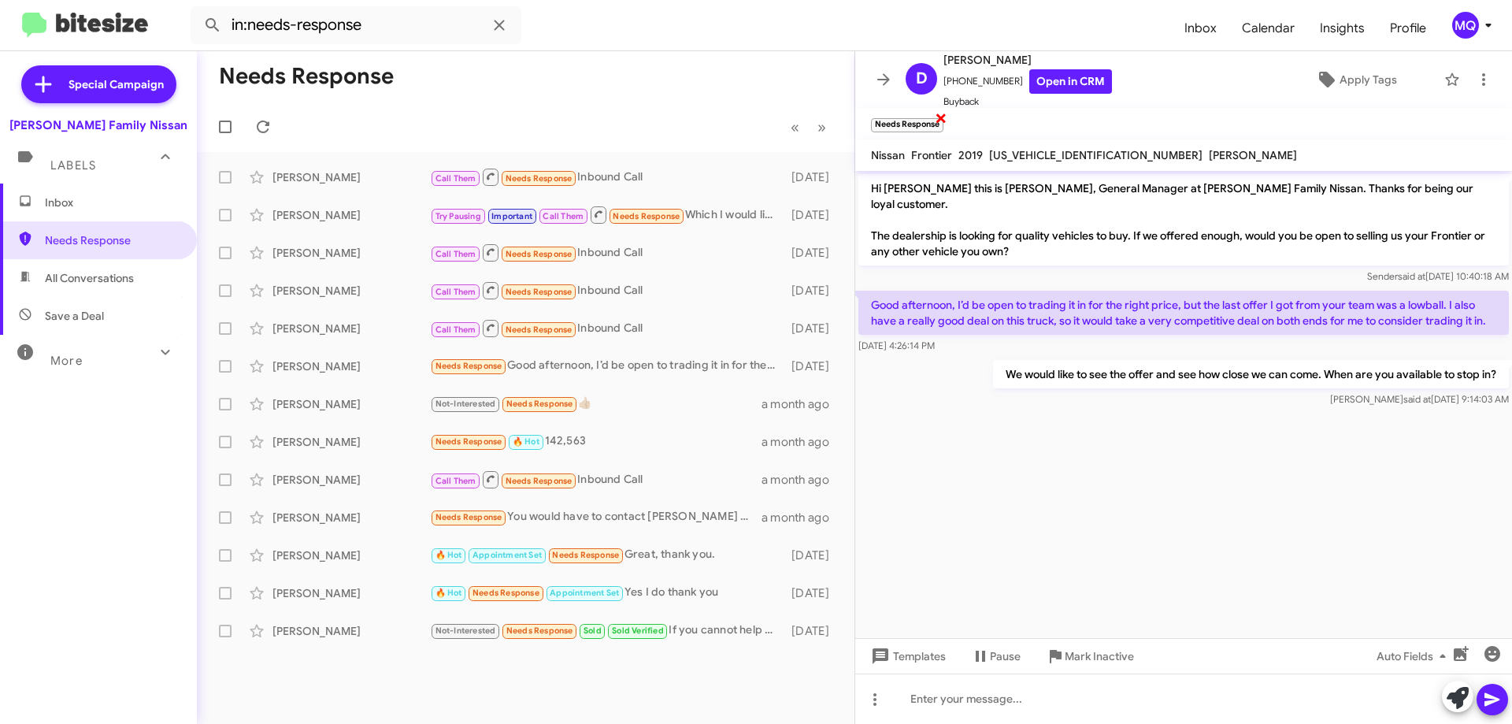
click at [944, 115] on span "×" at bounding box center [941, 117] width 13 height 19
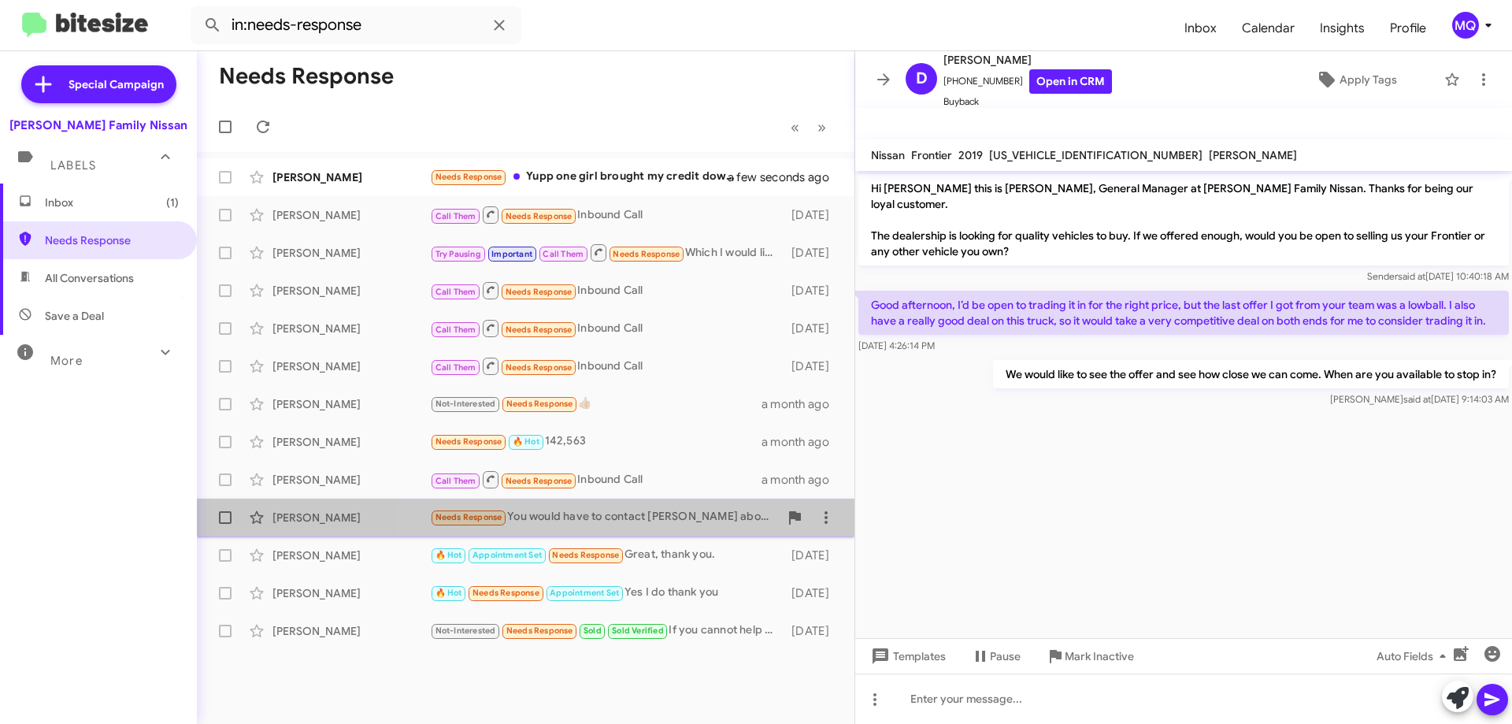
click at [648, 516] on div "Needs Response You would have to contact [PERSON_NAME] about the maxima" at bounding box center [604, 517] width 349 height 18
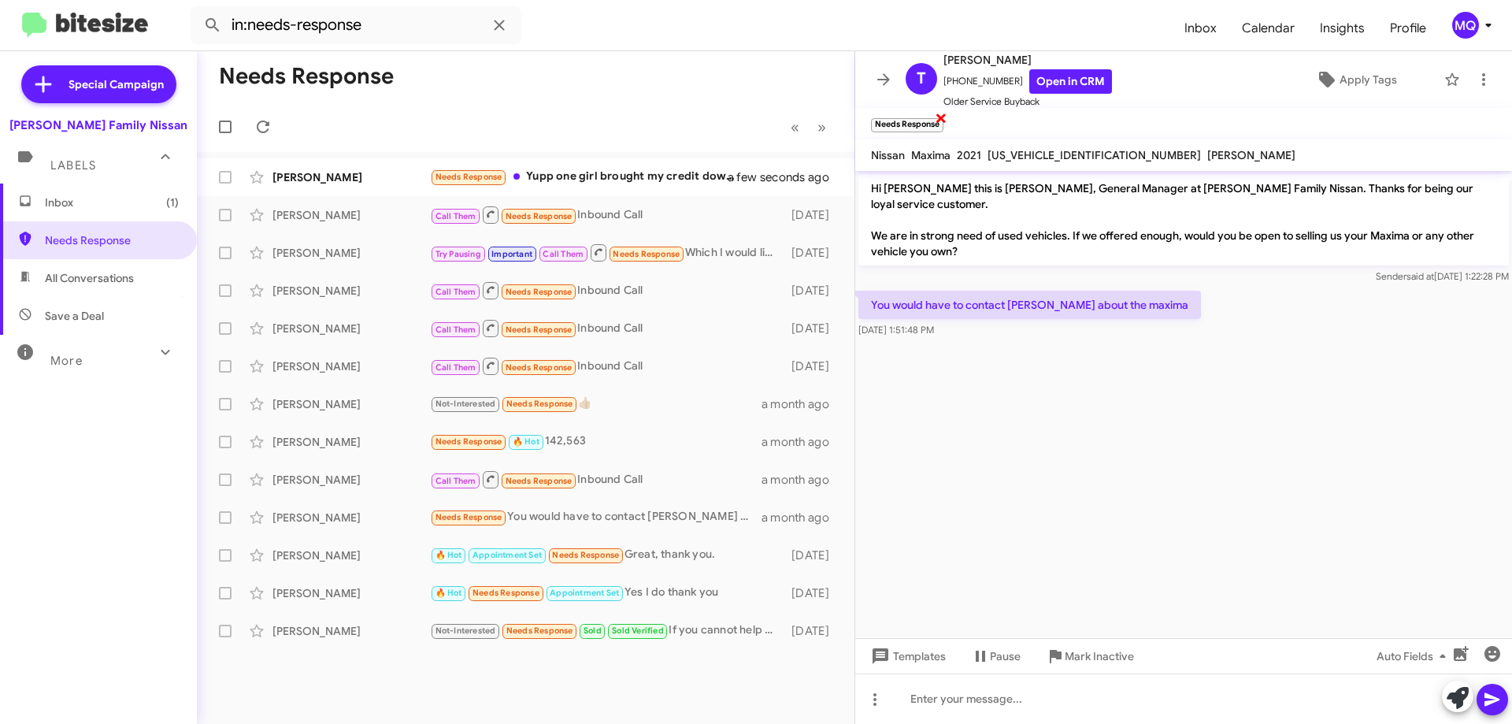
click at [942, 116] on span "×" at bounding box center [941, 117] width 13 height 19
click at [693, 558] on div "🔥 Hot Appointment Set Needs Response Great, thank you." at bounding box center [604, 555] width 349 height 18
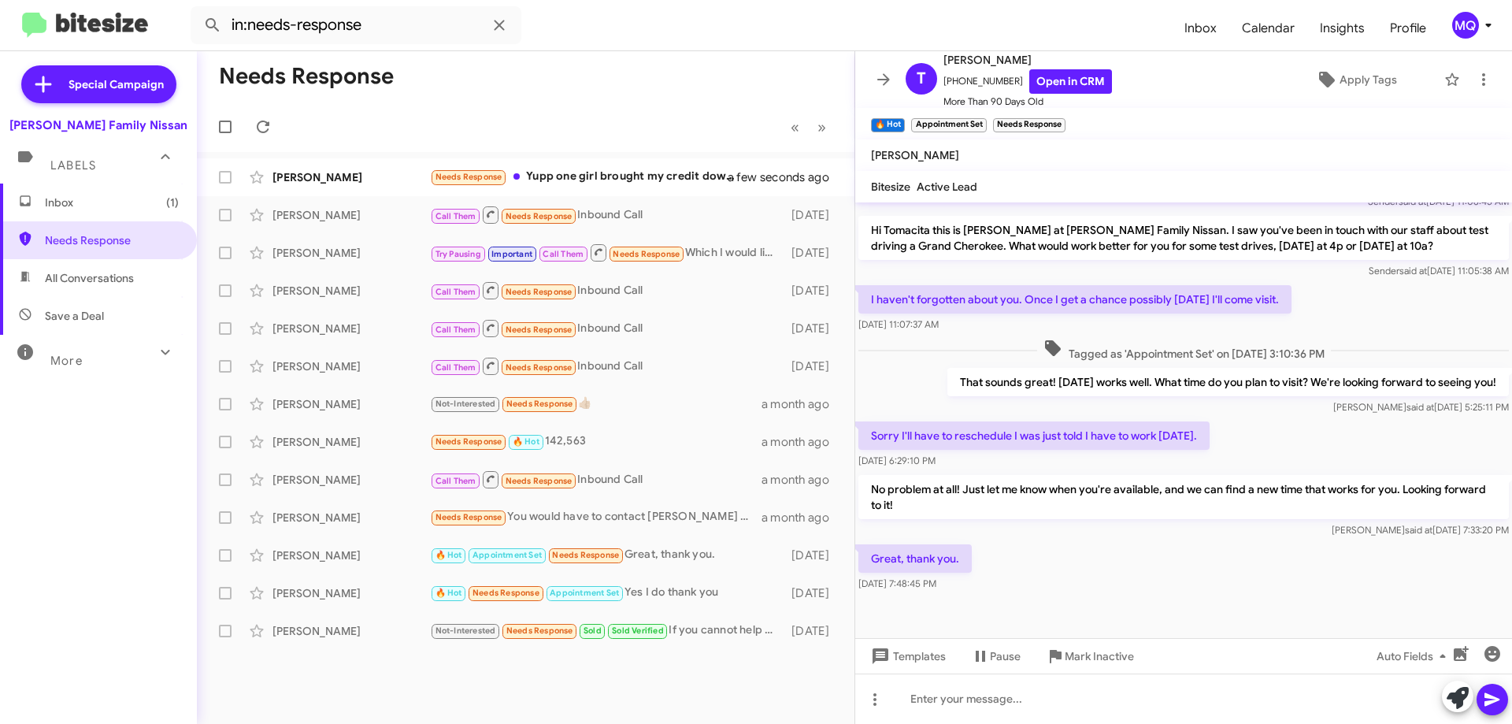
click at [98, 211] on span "Inbox (1)" at bounding box center [98, 203] width 197 height 38
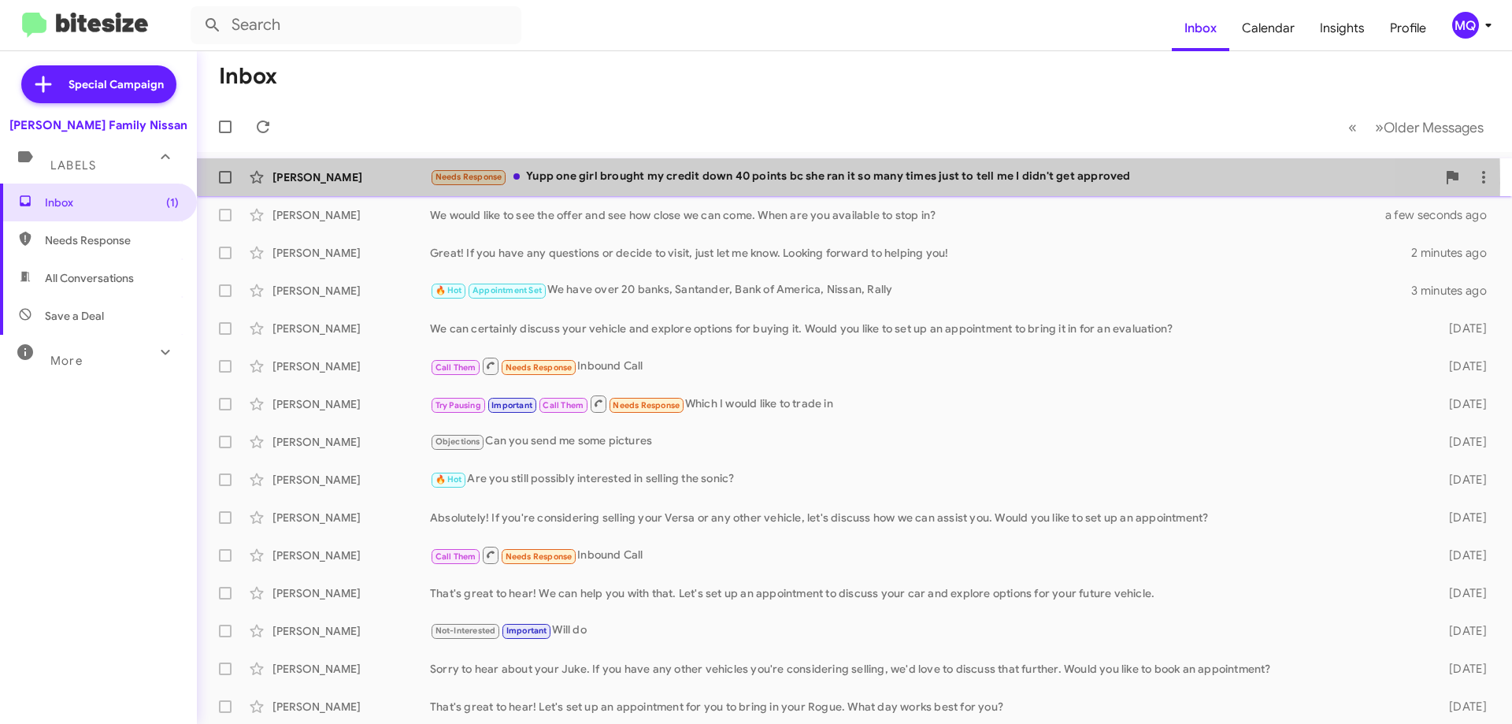
click at [648, 183] on div "Needs Response Yupp one girl brought my credit down 40 points bc she ran it so …" at bounding box center [933, 177] width 1007 height 18
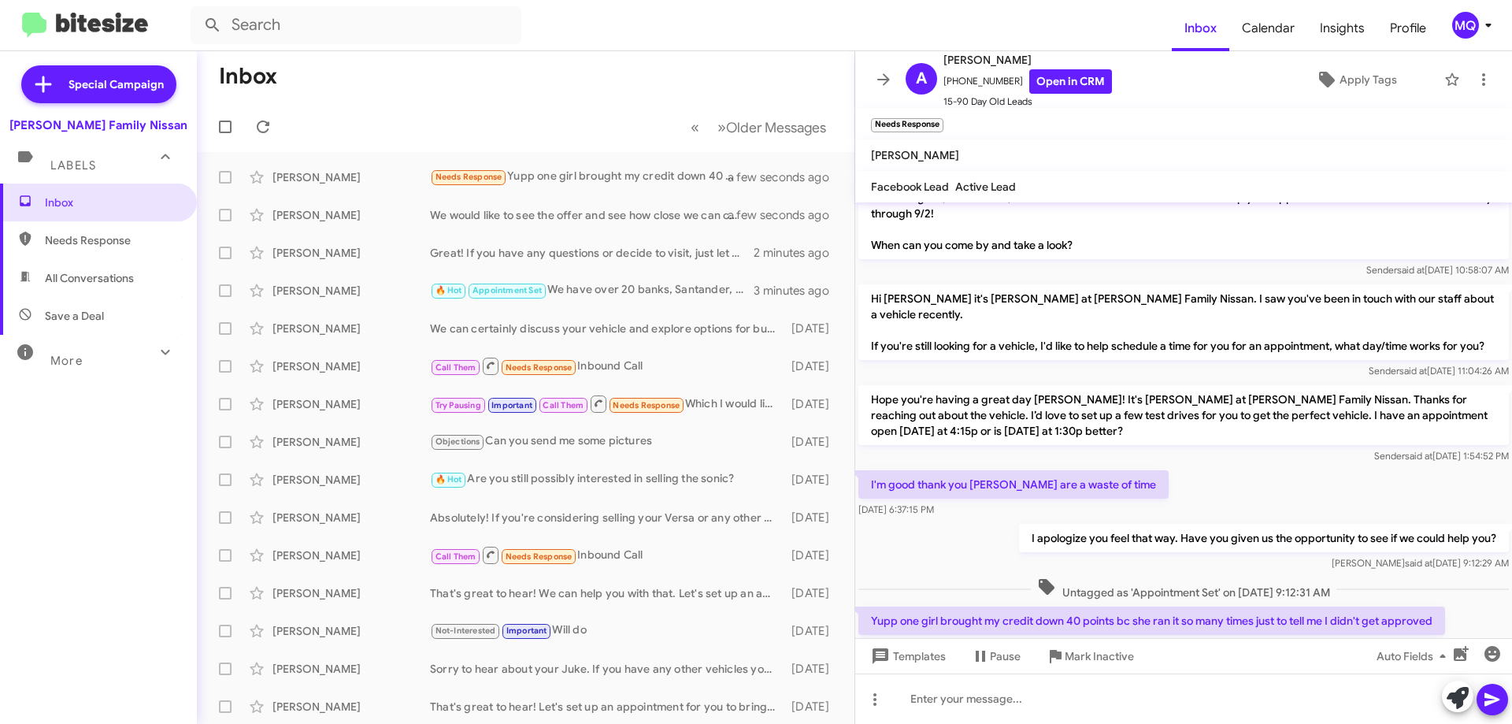
scroll to position [1181, 0]
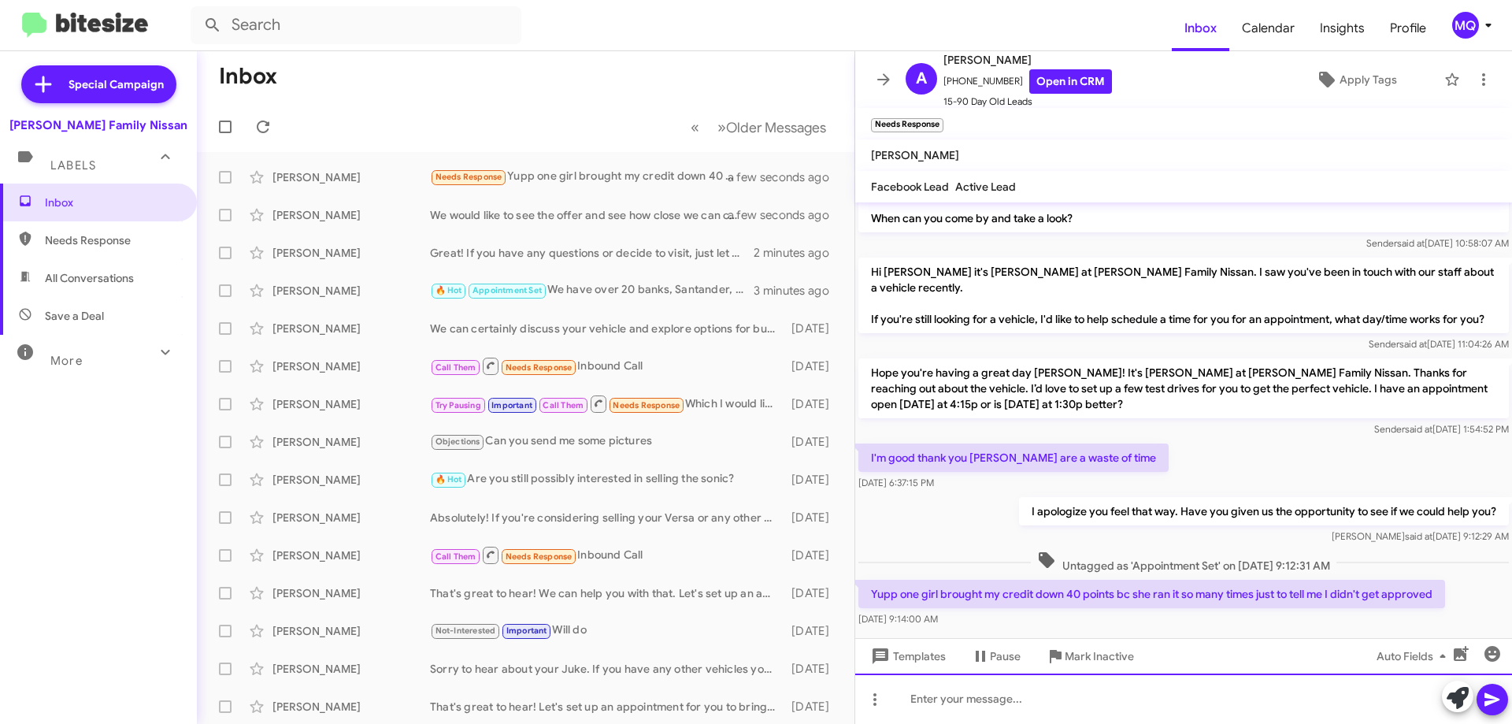
click at [1030, 696] on div at bounding box center [1183, 699] width 657 height 50
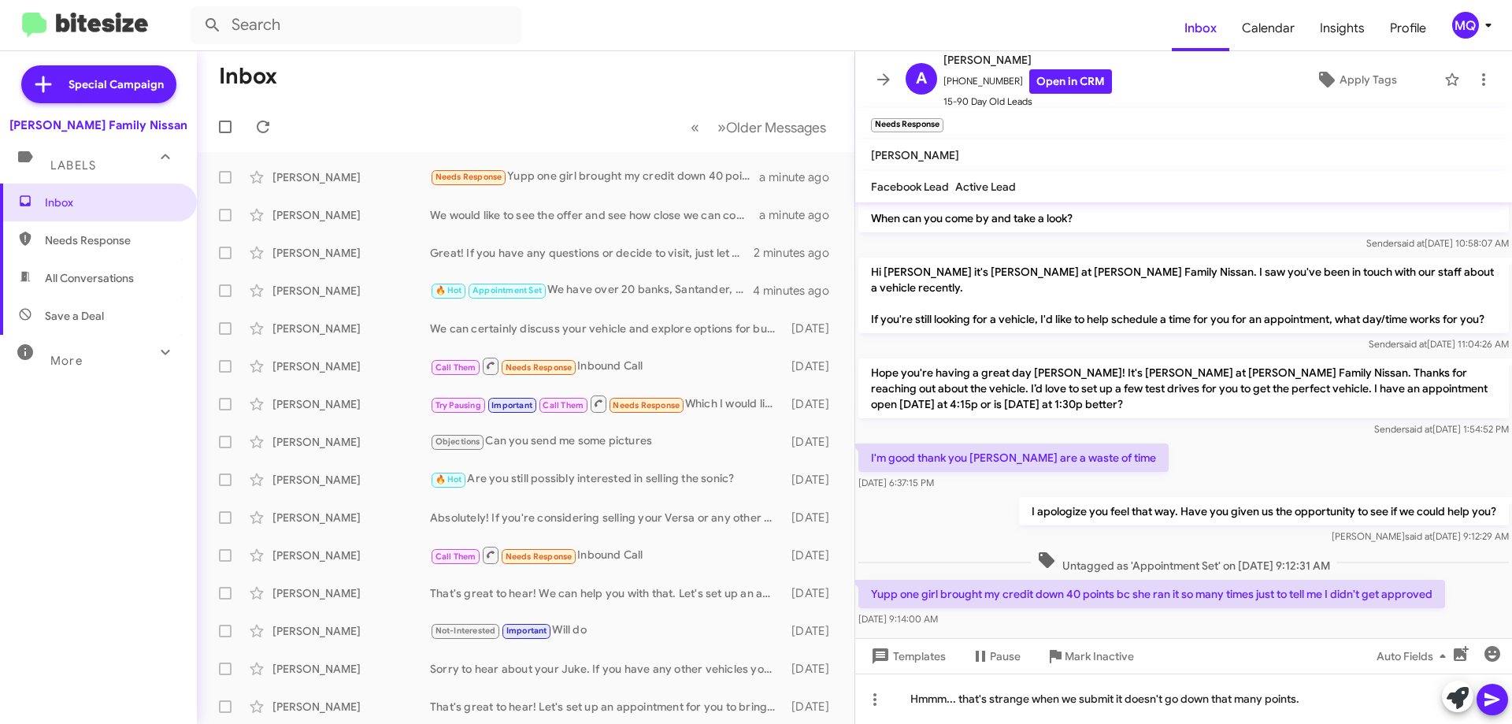
click at [1483, 700] on icon at bounding box center [1492, 699] width 19 height 19
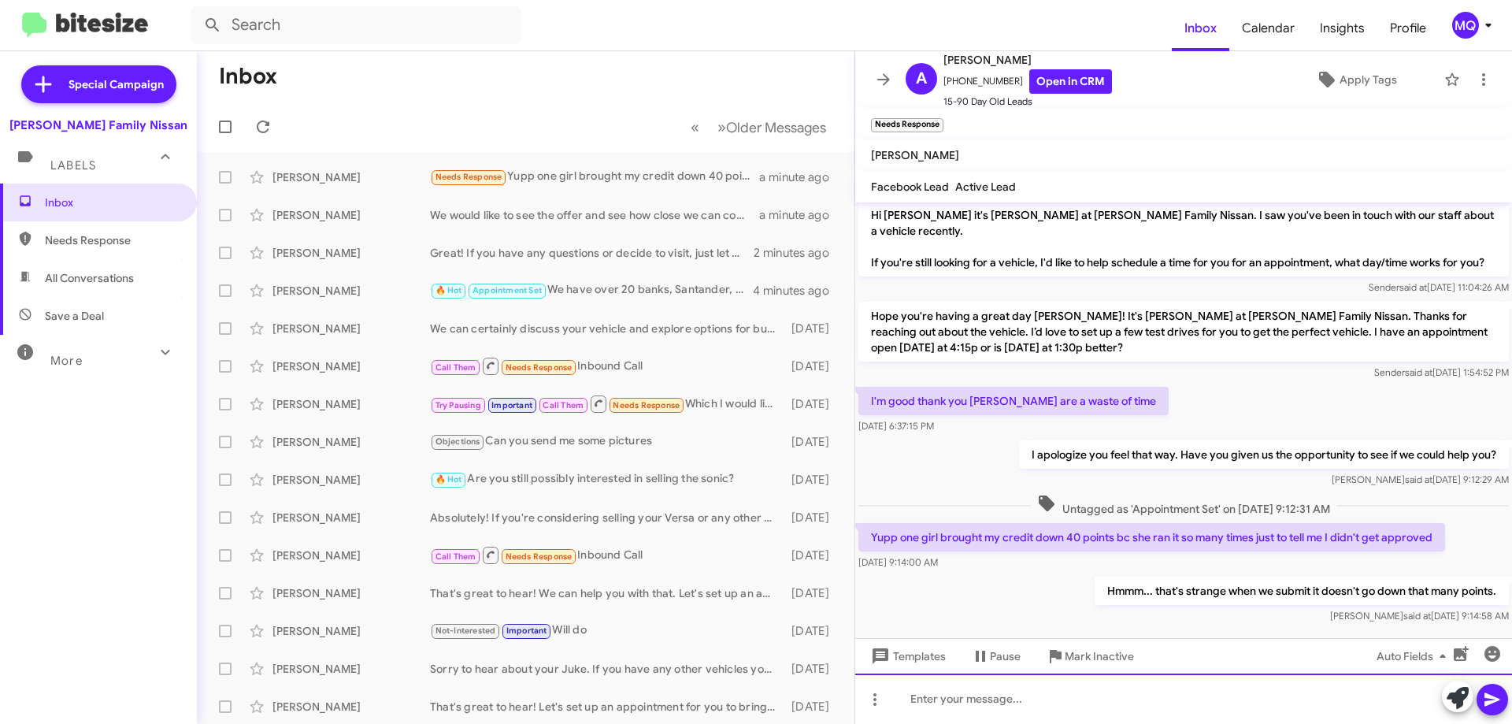
scroll to position [1238, 0]
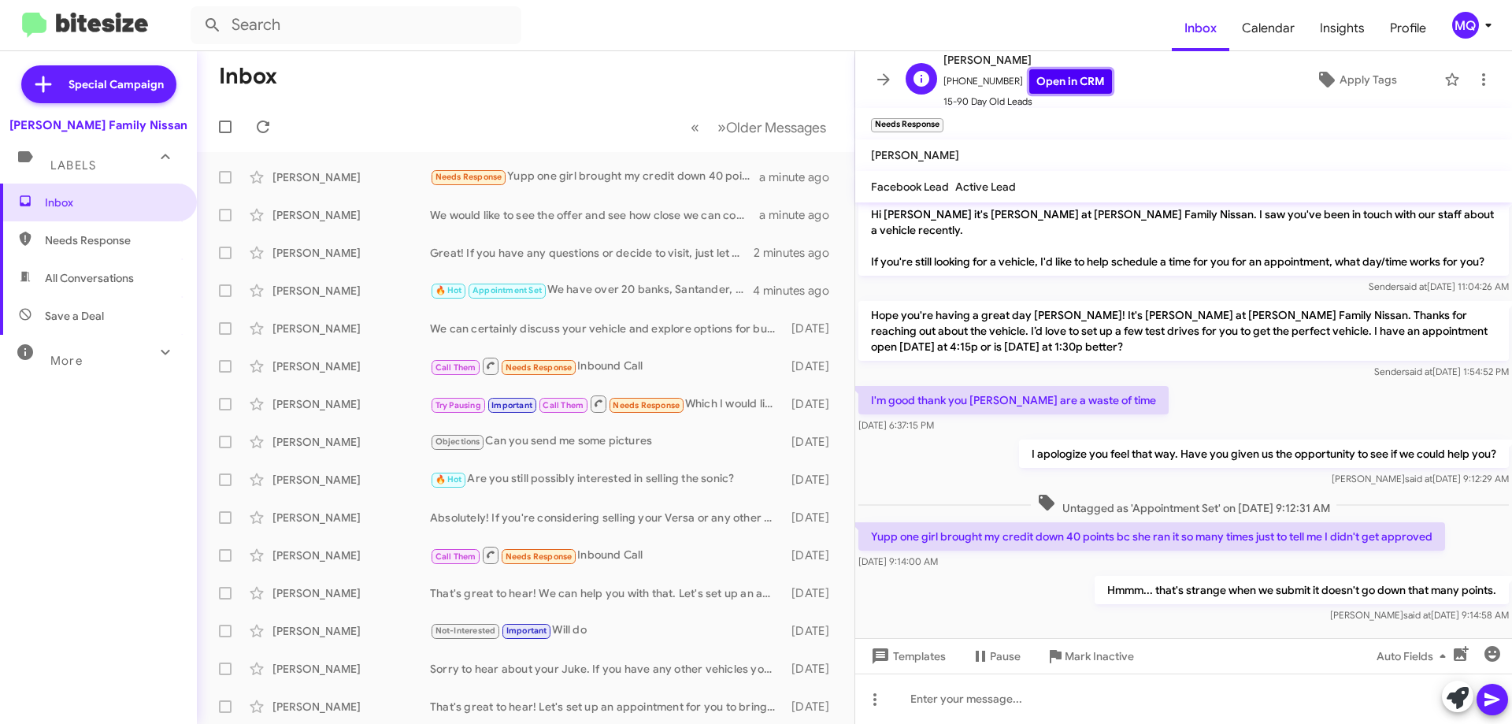
click at [1052, 91] on link "Open in CRM" at bounding box center [1071, 81] width 83 height 24
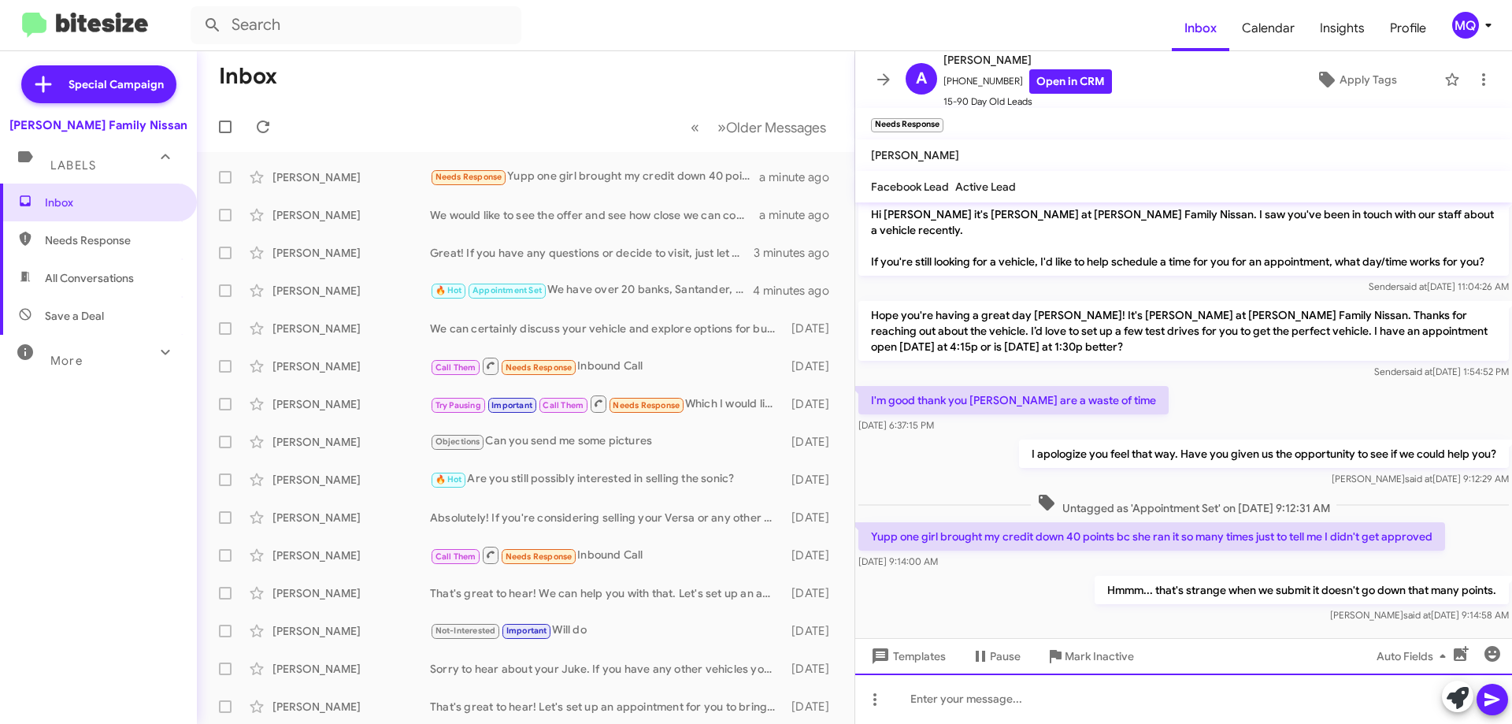
click at [1041, 692] on div at bounding box center [1183, 699] width 657 height 50
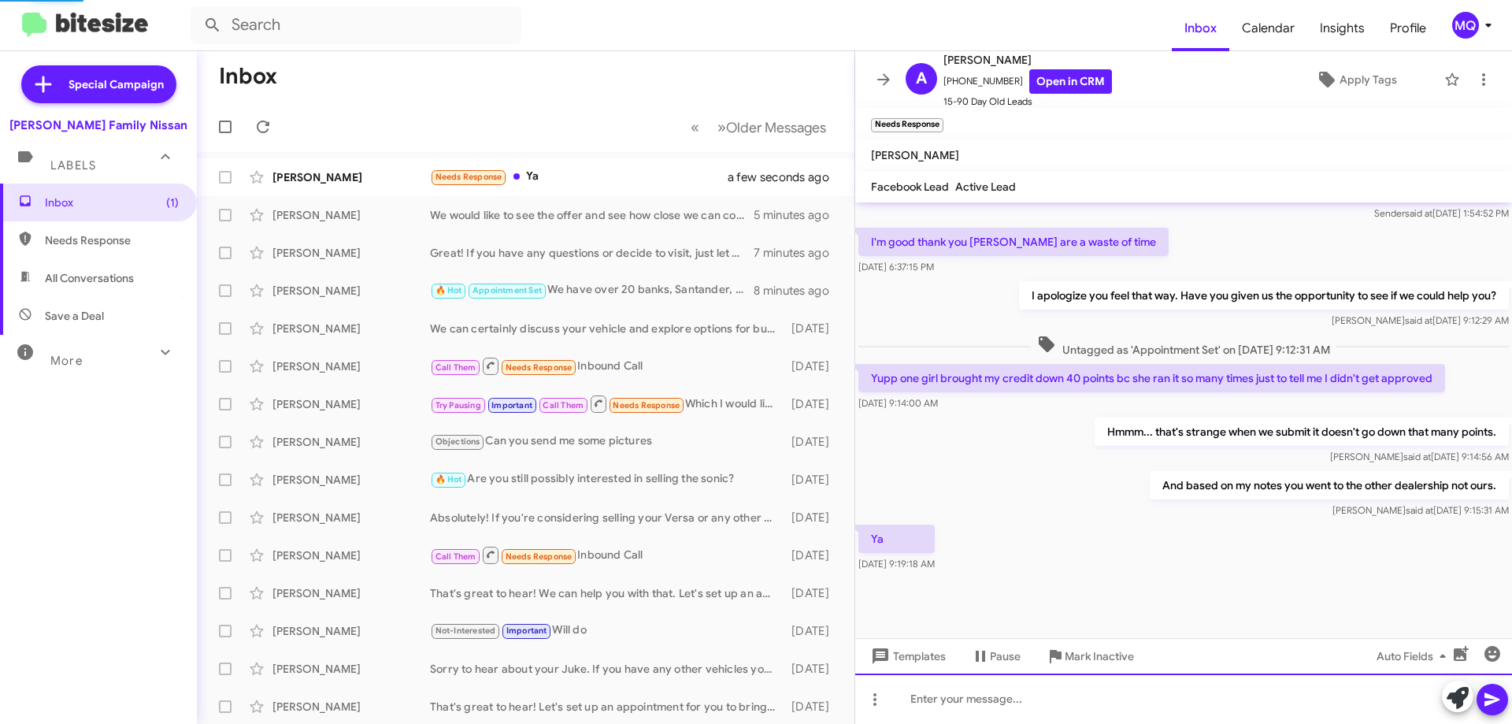
scroll to position [1249, 0]
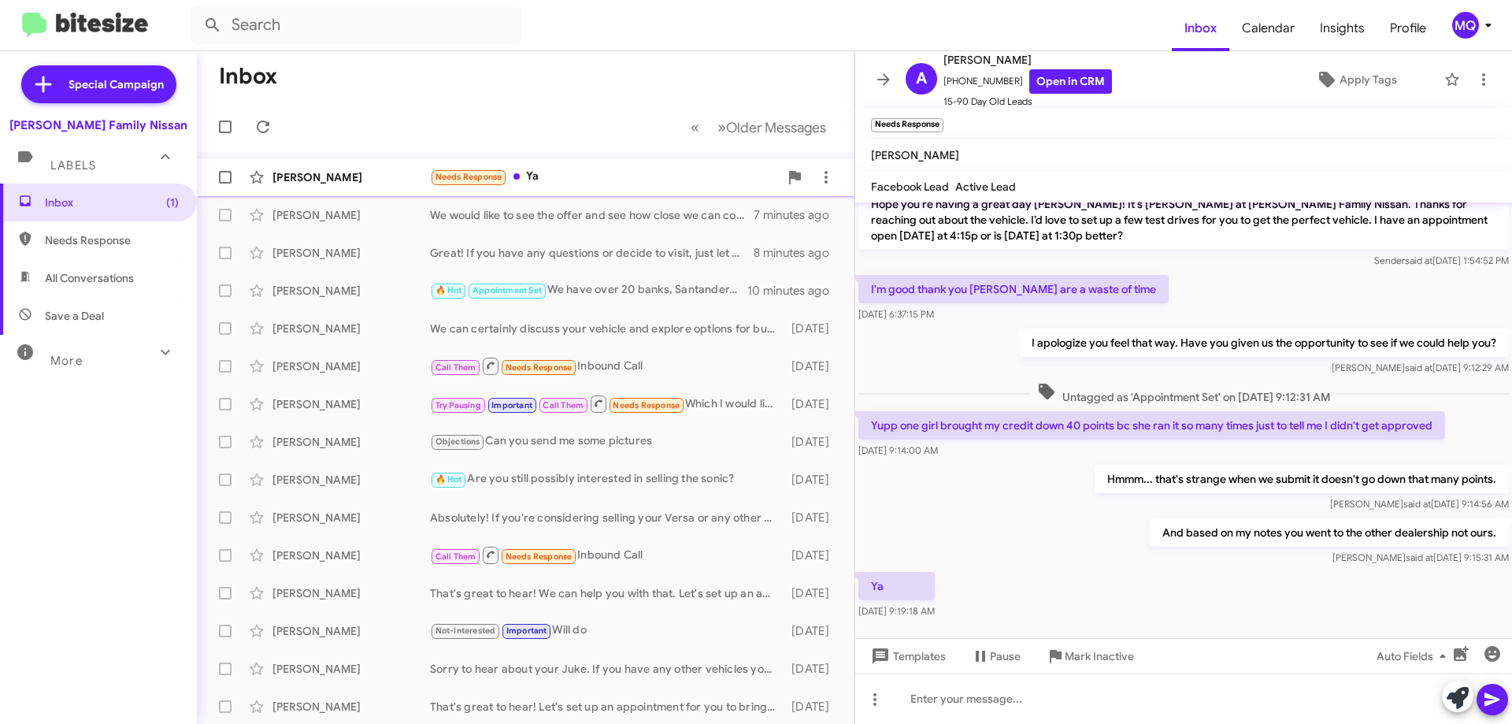
click at [648, 173] on div "Needs Response Ya" at bounding box center [604, 177] width 349 height 18
click at [589, 177] on div "Needs Response Ya" at bounding box center [604, 177] width 349 height 18
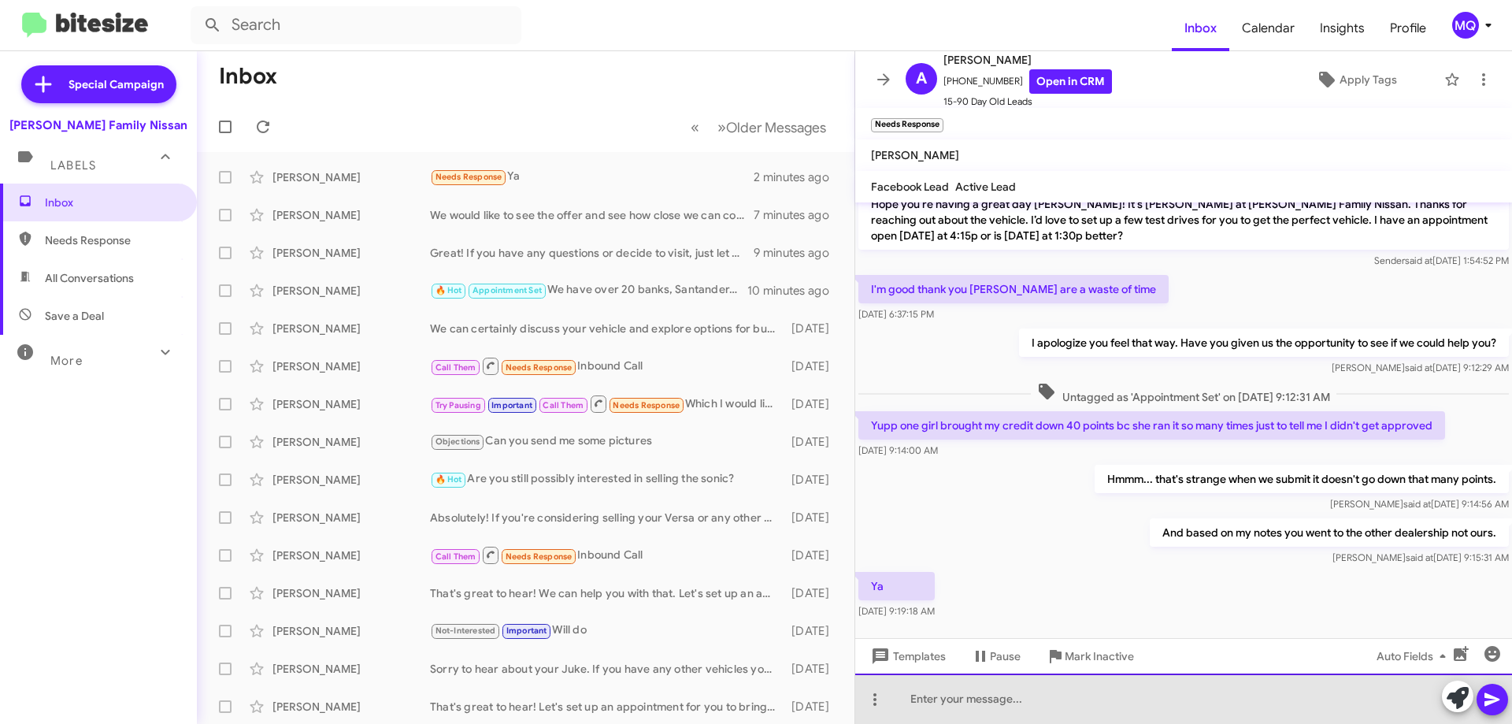
click at [993, 715] on div at bounding box center [1183, 699] width 657 height 50
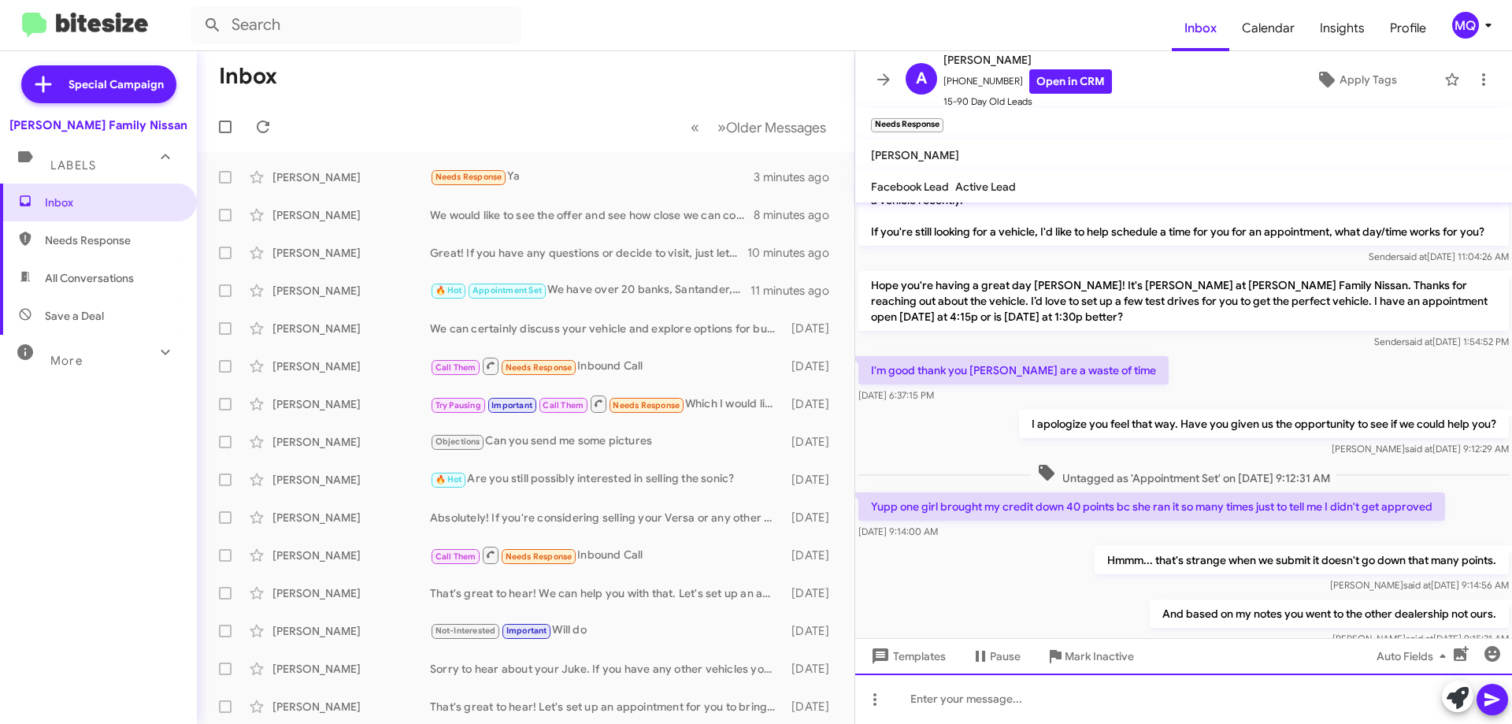
scroll to position [1427, 0]
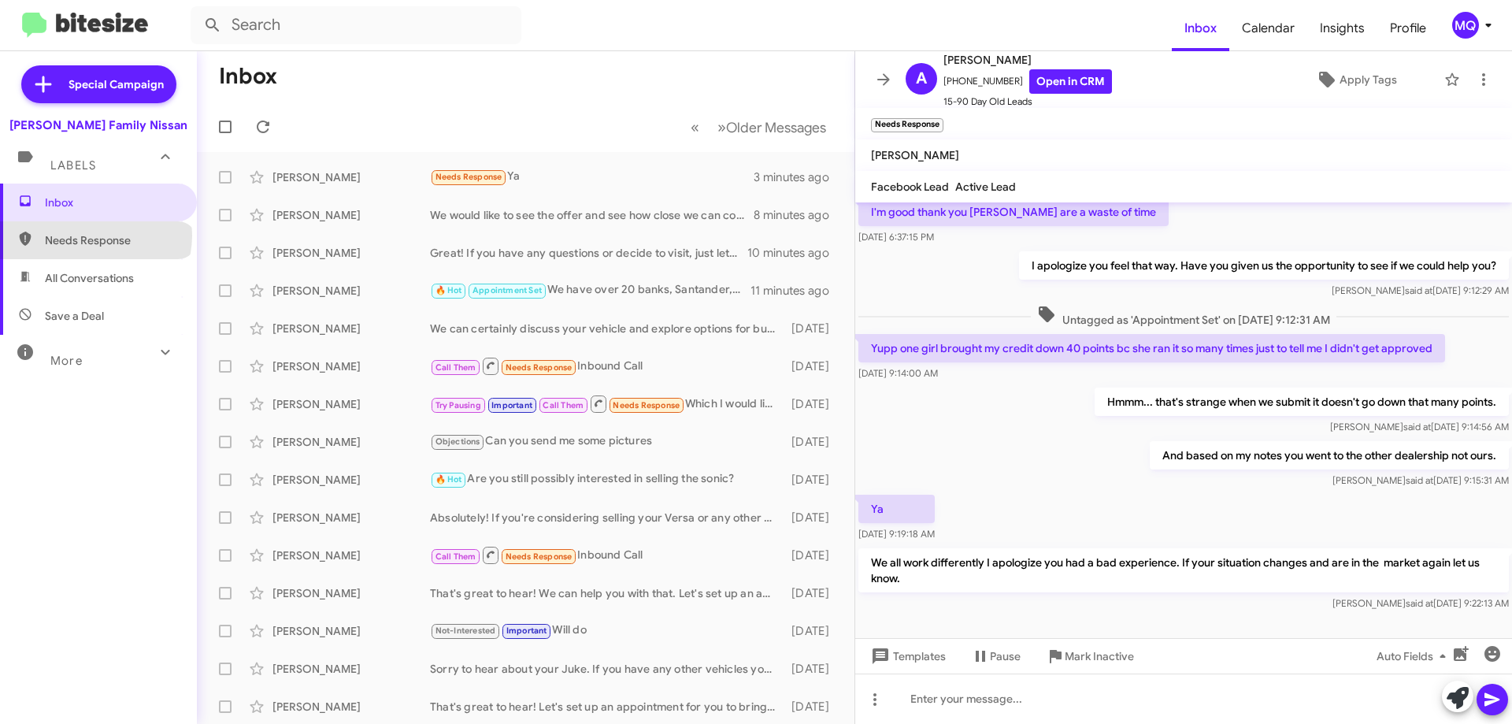
click at [95, 236] on span "Needs Response" at bounding box center [112, 240] width 134 height 16
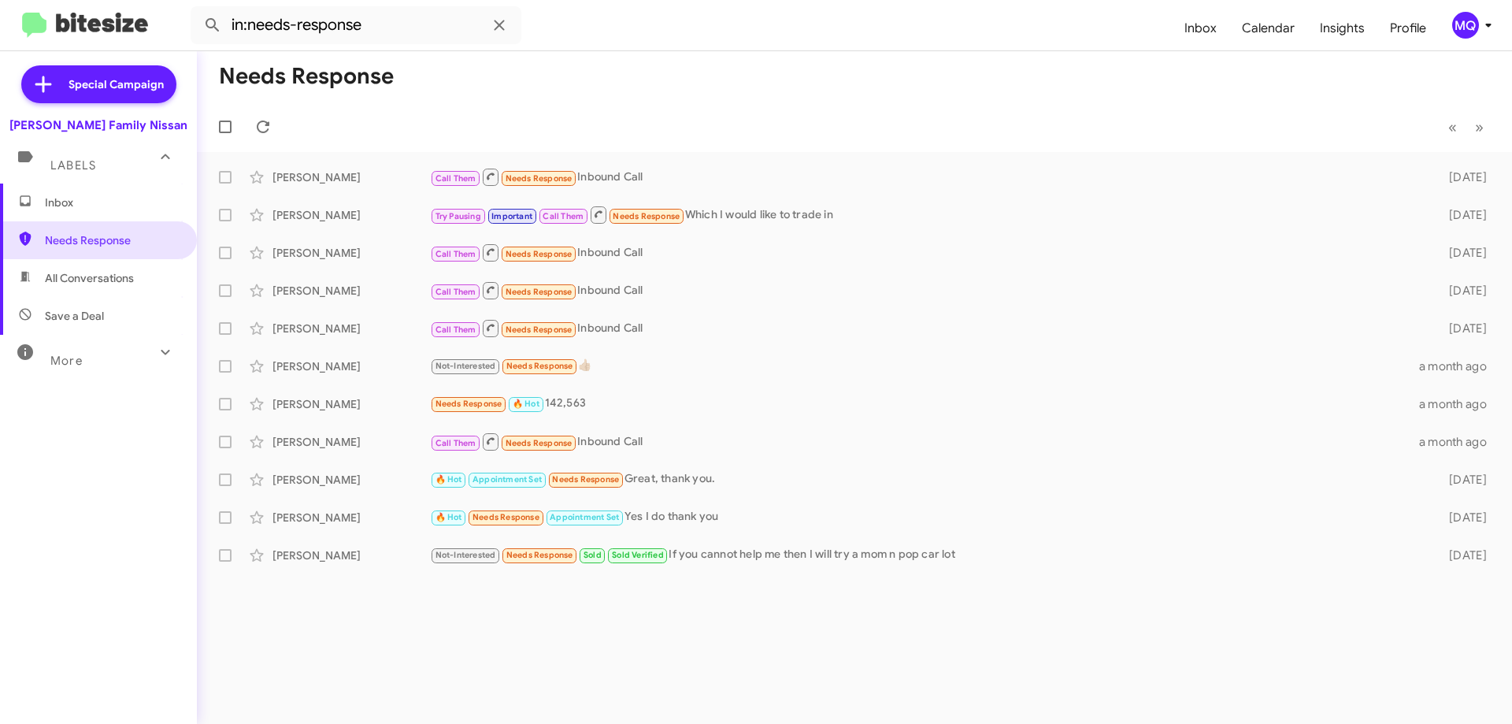
click at [95, 280] on span "All Conversations" at bounding box center [89, 278] width 89 height 16
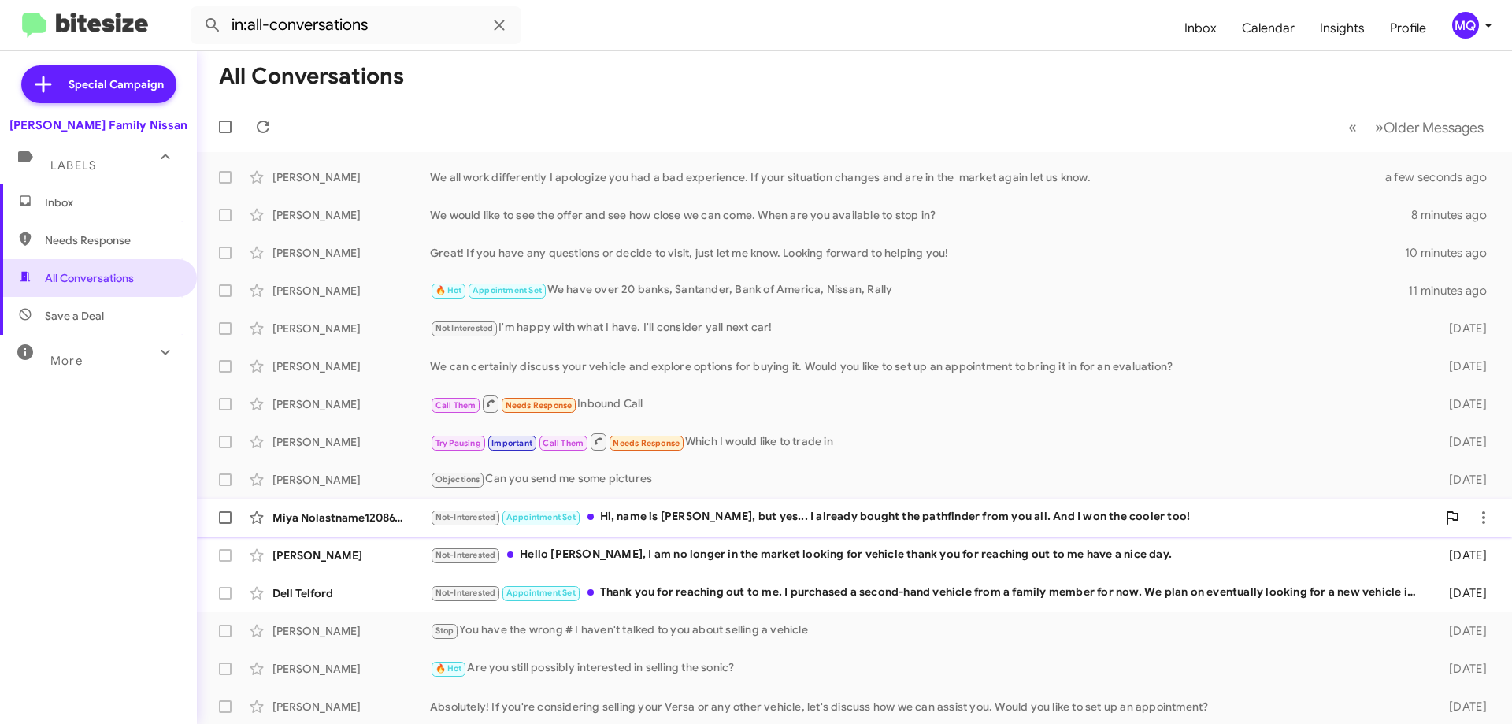
click at [769, 518] on div "Not-Interested Appointment Set Hi, name is [PERSON_NAME], but yes... I already …" at bounding box center [933, 517] width 1007 height 18
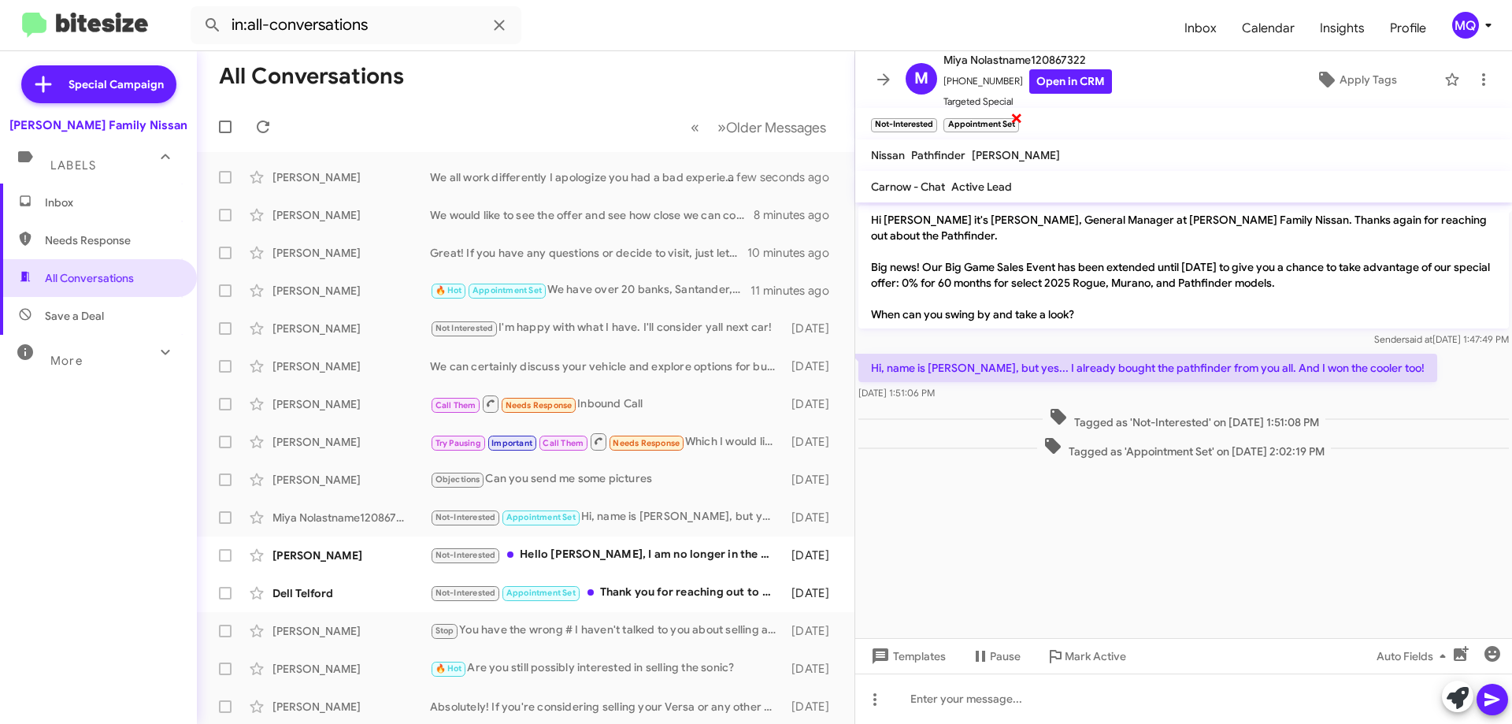
click at [1019, 119] on span "×" at bounding box center [1017, 117] width 13 height 19
click at [674, 551] on div "Not-Interested Hello [PERSON_NAME], I am no longer in the market looking for ve…" at bounding box center [604, 555] width 349 height 18
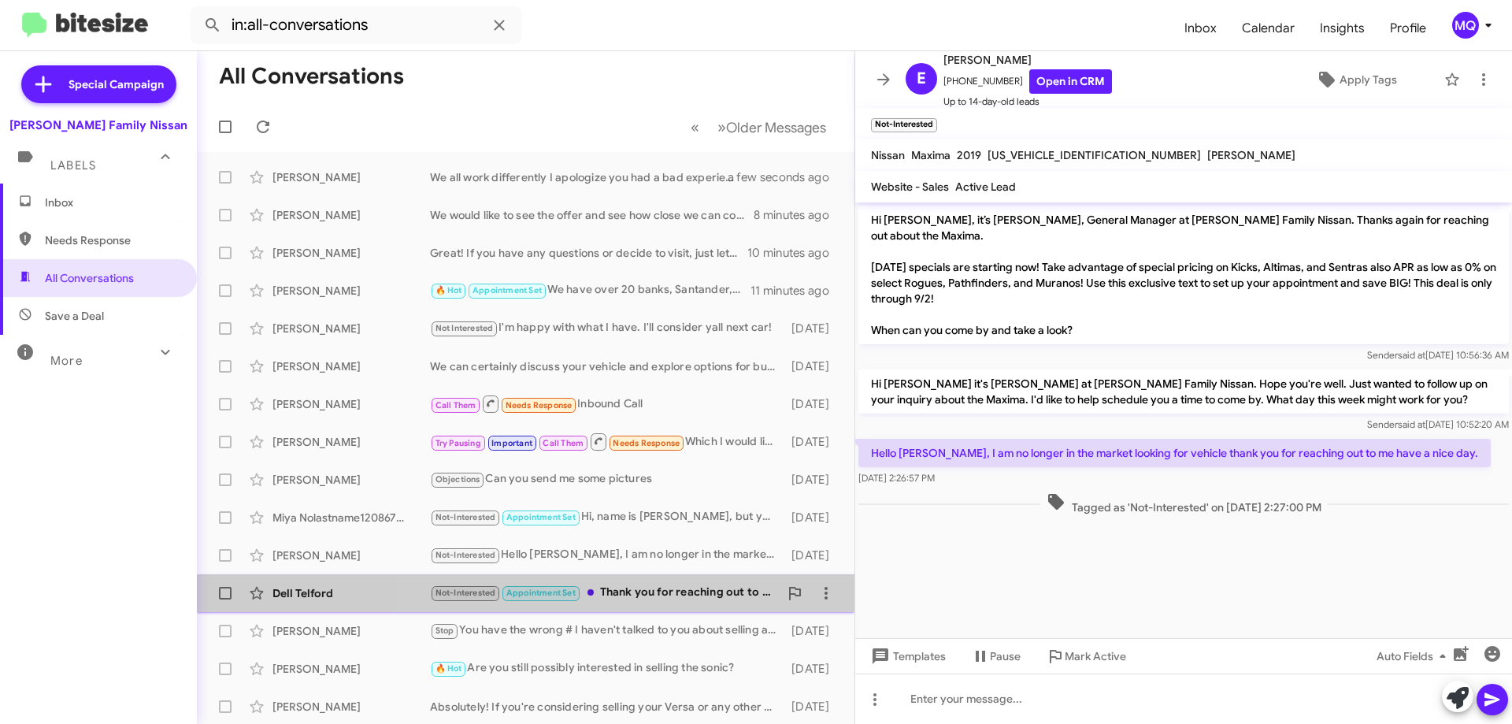
click at [668, 600] on div "Not-Interested Appointment Set Thank you for reaching out to me. I purchased a …" at bounding box center [604, 593] width 349 height 18
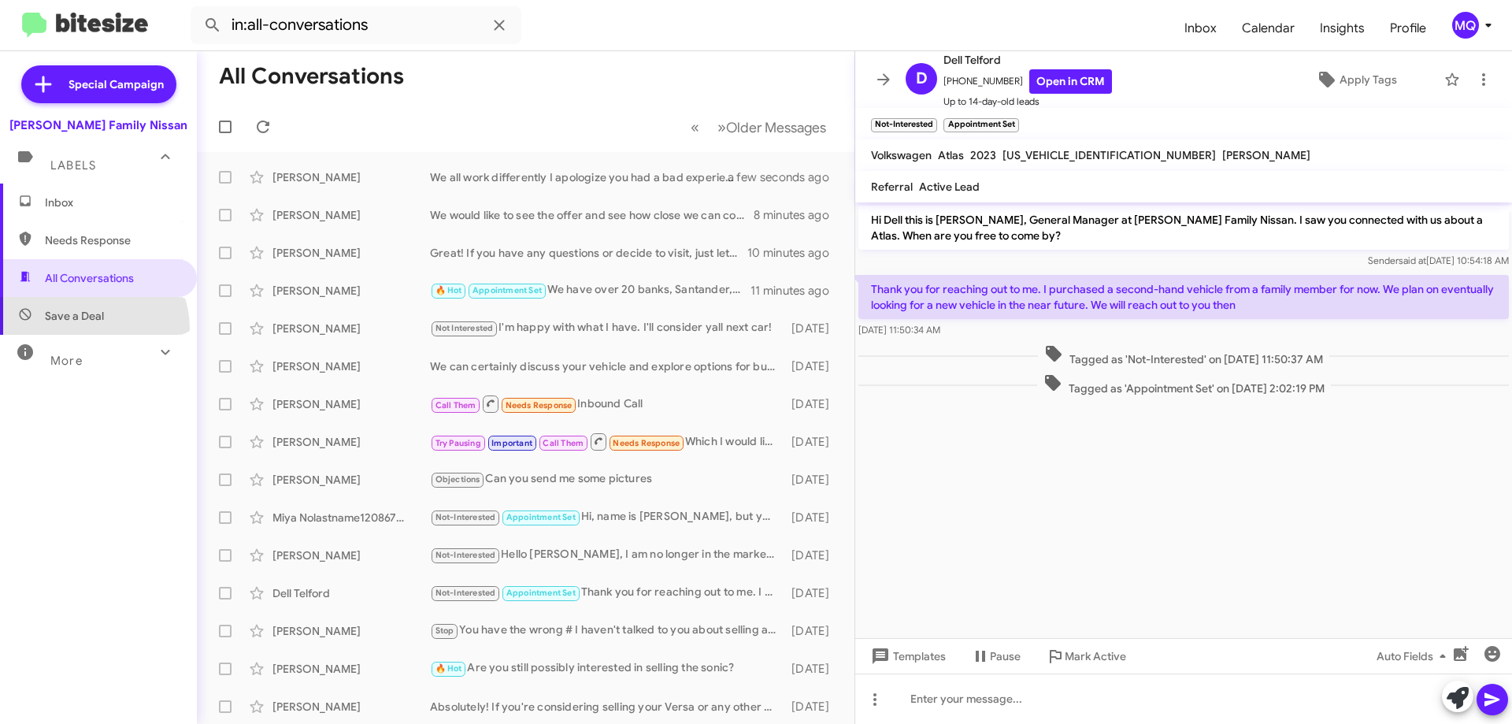
click at [88, 328] on span "Save a Deal" at bounding box center [98, 316] width 197 height 38
type input "in:not-interested"
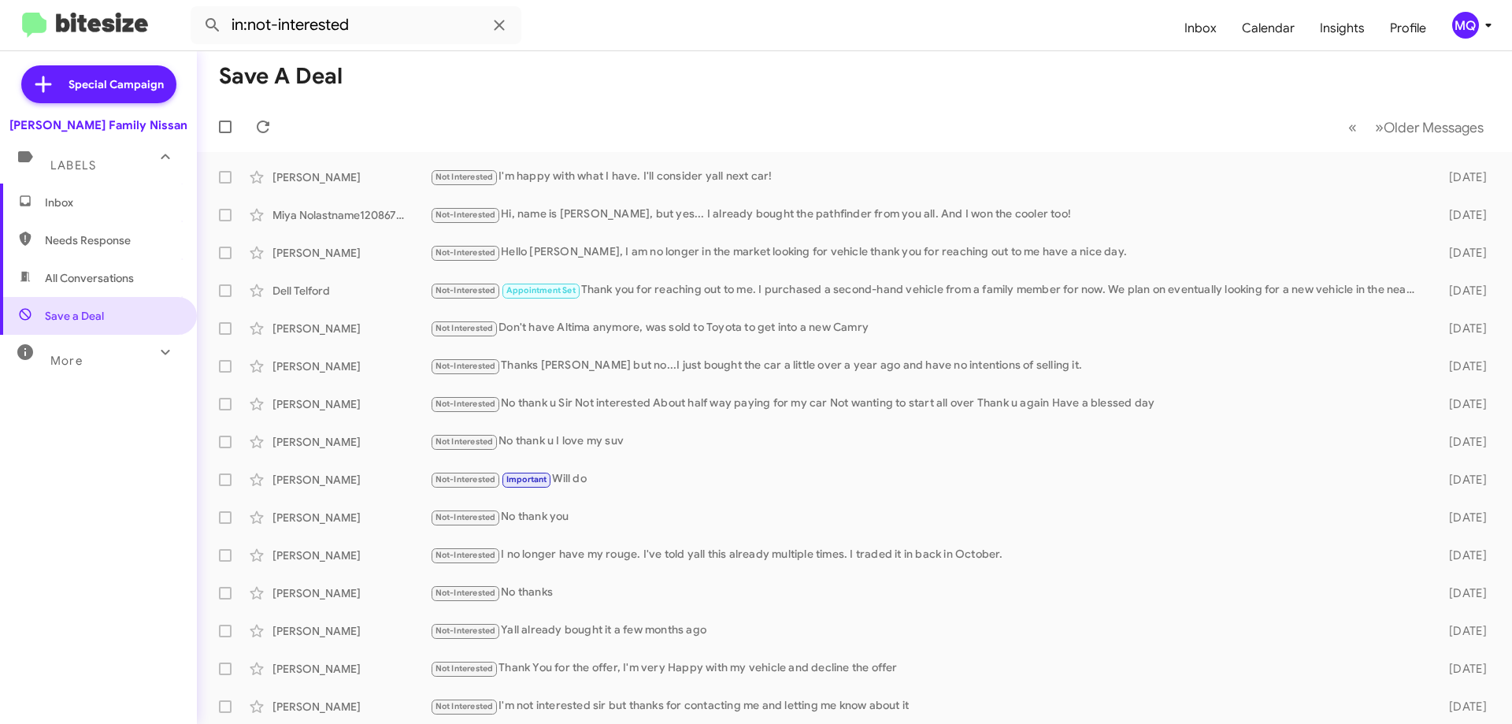
click at [74, 206] on span "Inbox" at bounding box center [112, 203] width 134 height 16
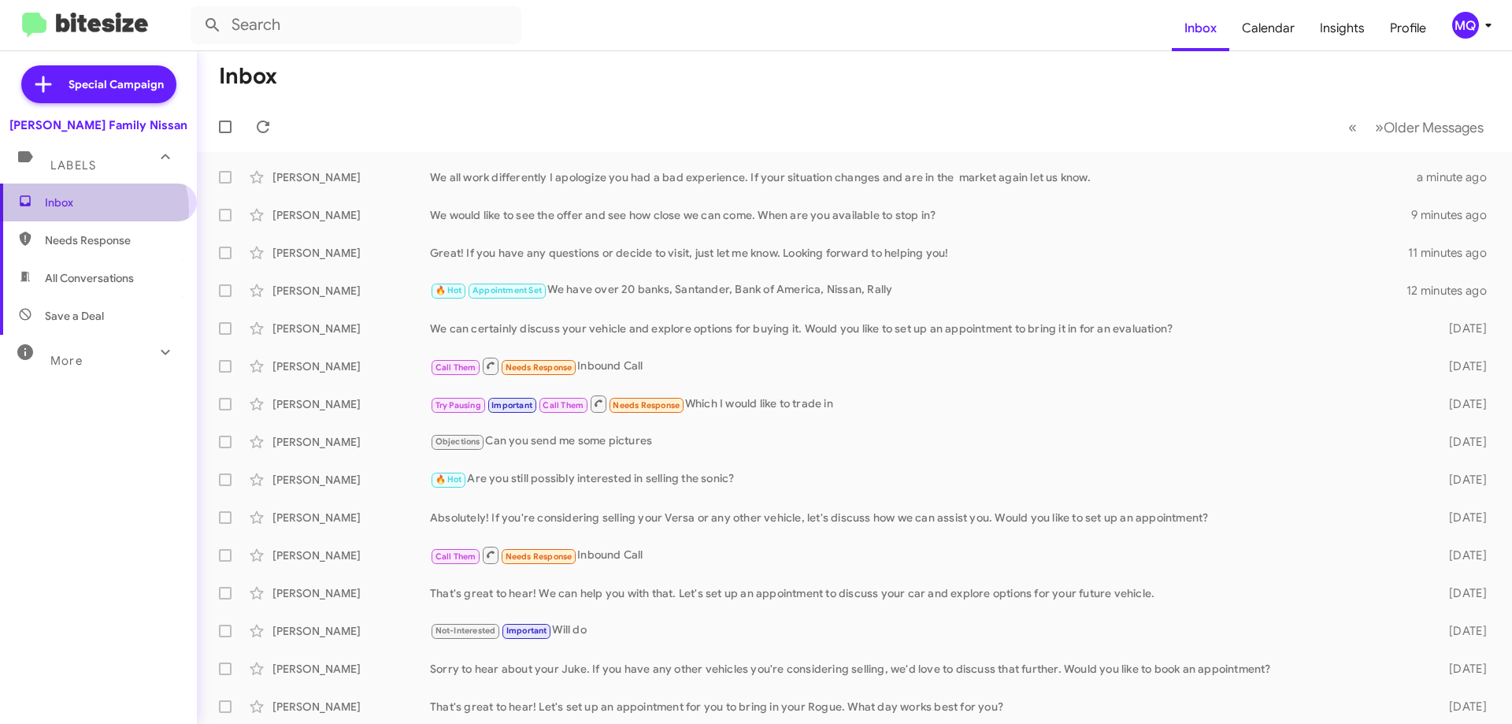
click at [86, 210] on span "Inbox" at bounding box center [98, 203] width 197 height 38
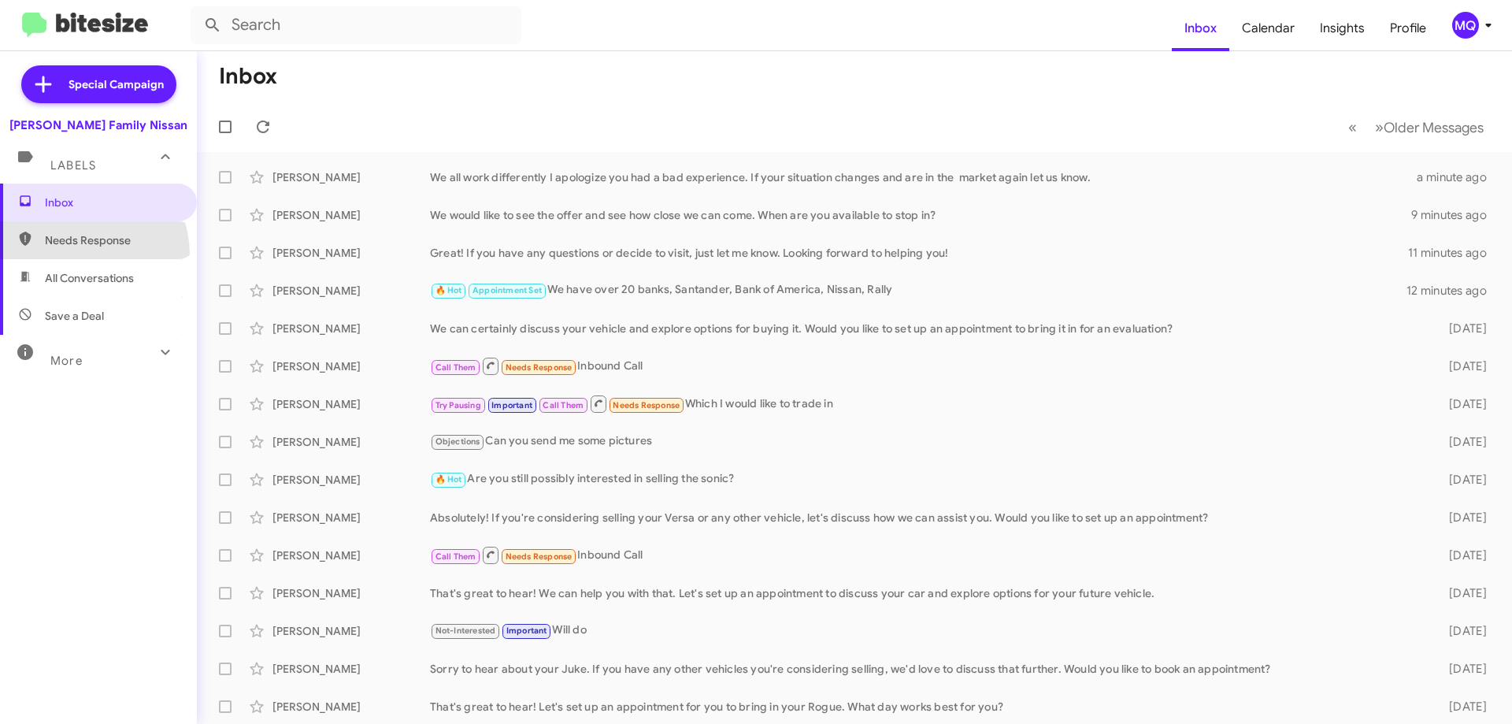
click at [69, 255] on span "Needs Response" at bounding box center [98, 240] width 197 height 38
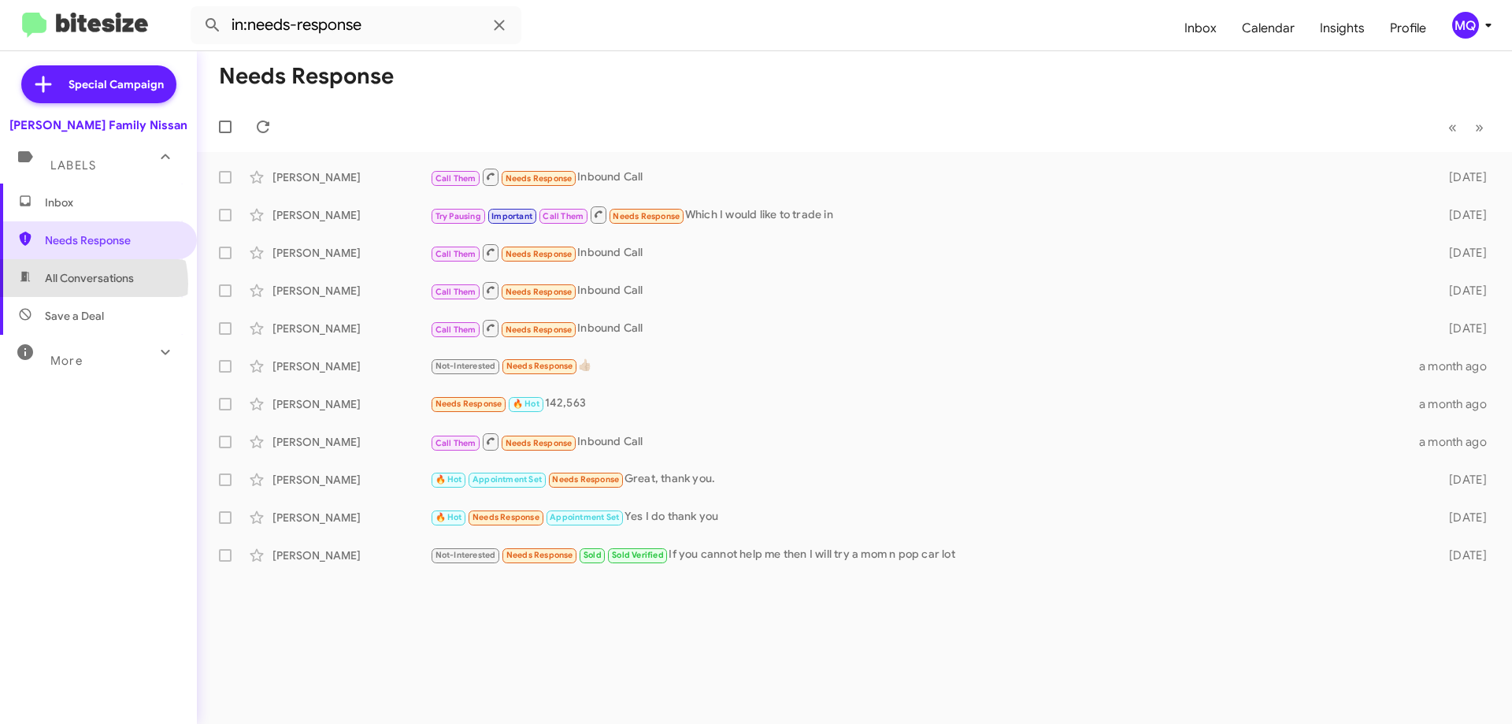
click at [89, 284] on span "All Conversations" at bounding box center [89, 278] width 89 height 16
type input "in:all-conversations"
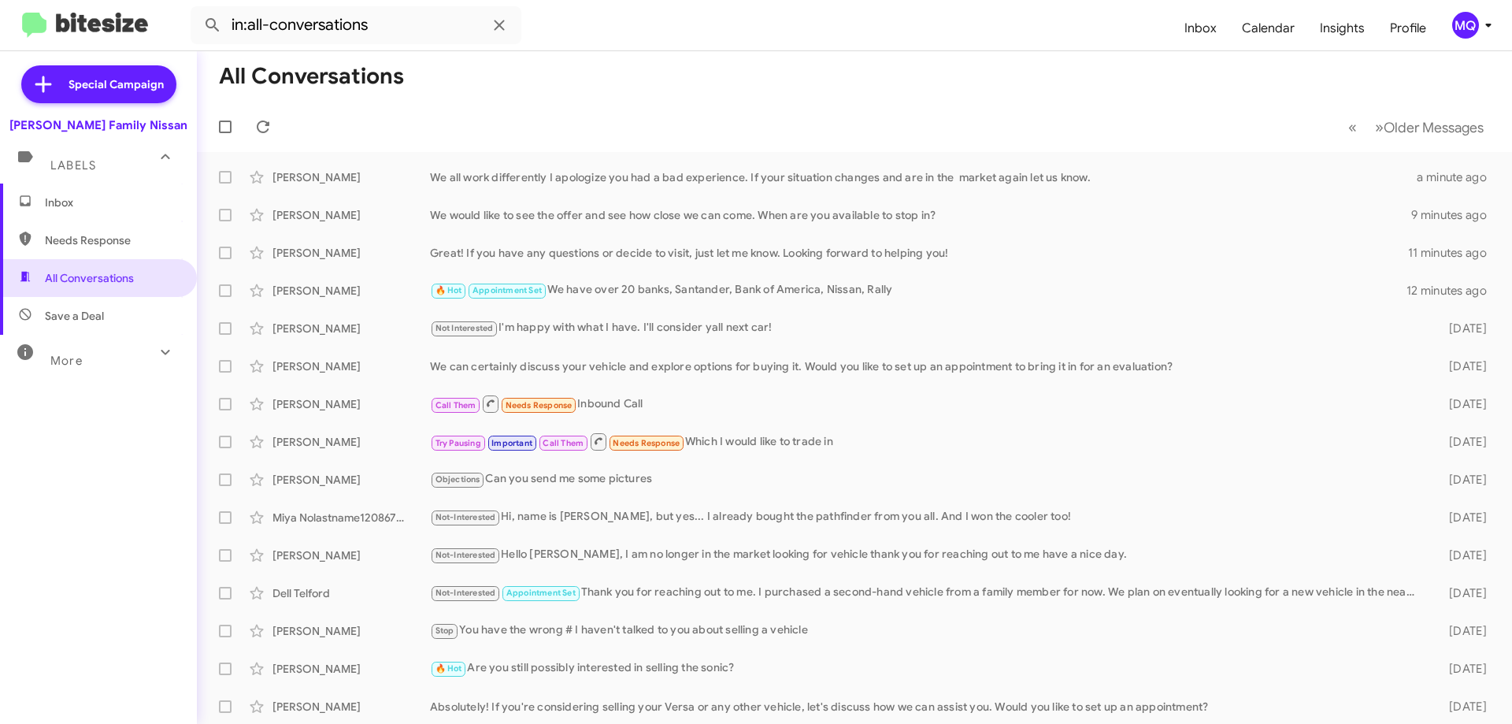
click at [66, 199] on span "Inbox" at bounding box center [112, 203] width 134 height 16
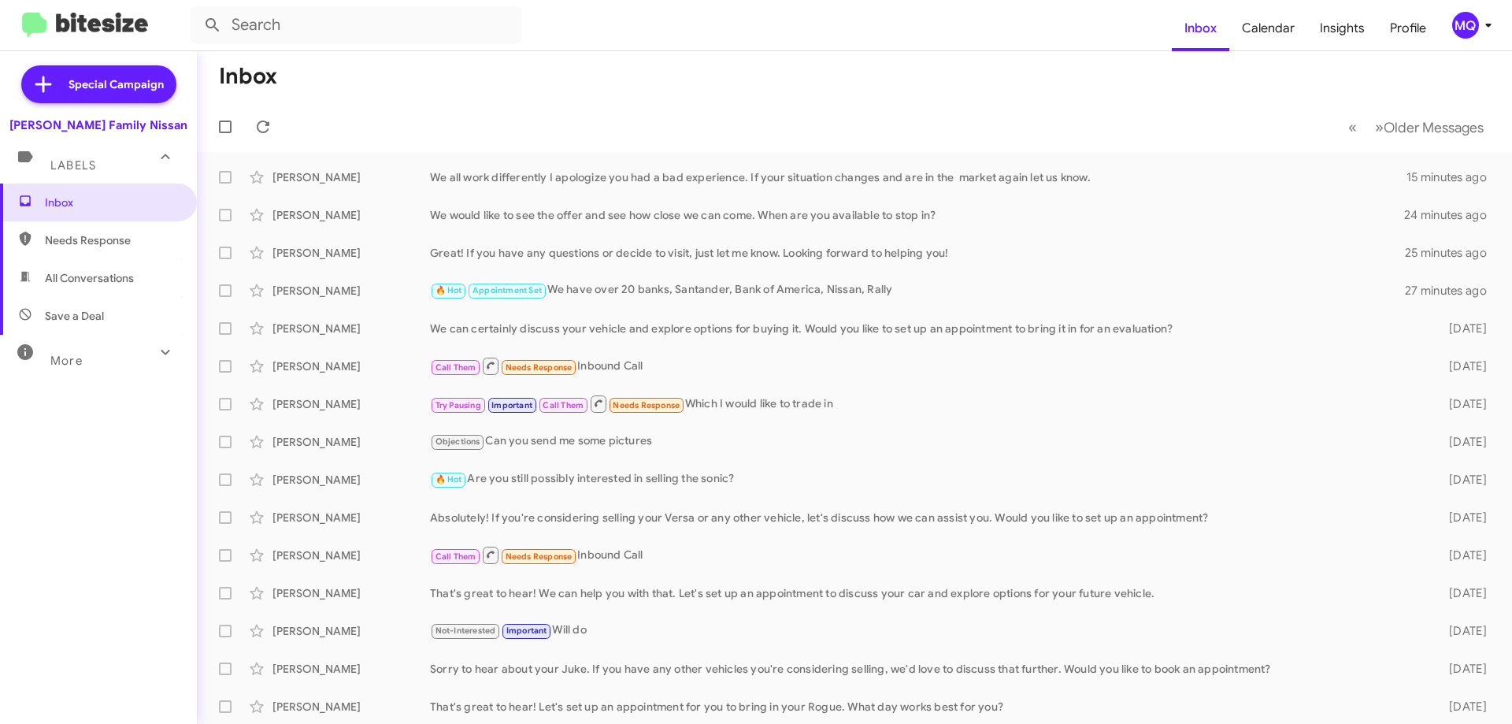
click at [70, 282] on span "All Conversations" at bounding box center [89, 278] width 89 height 16
type input "in:all-conversations"
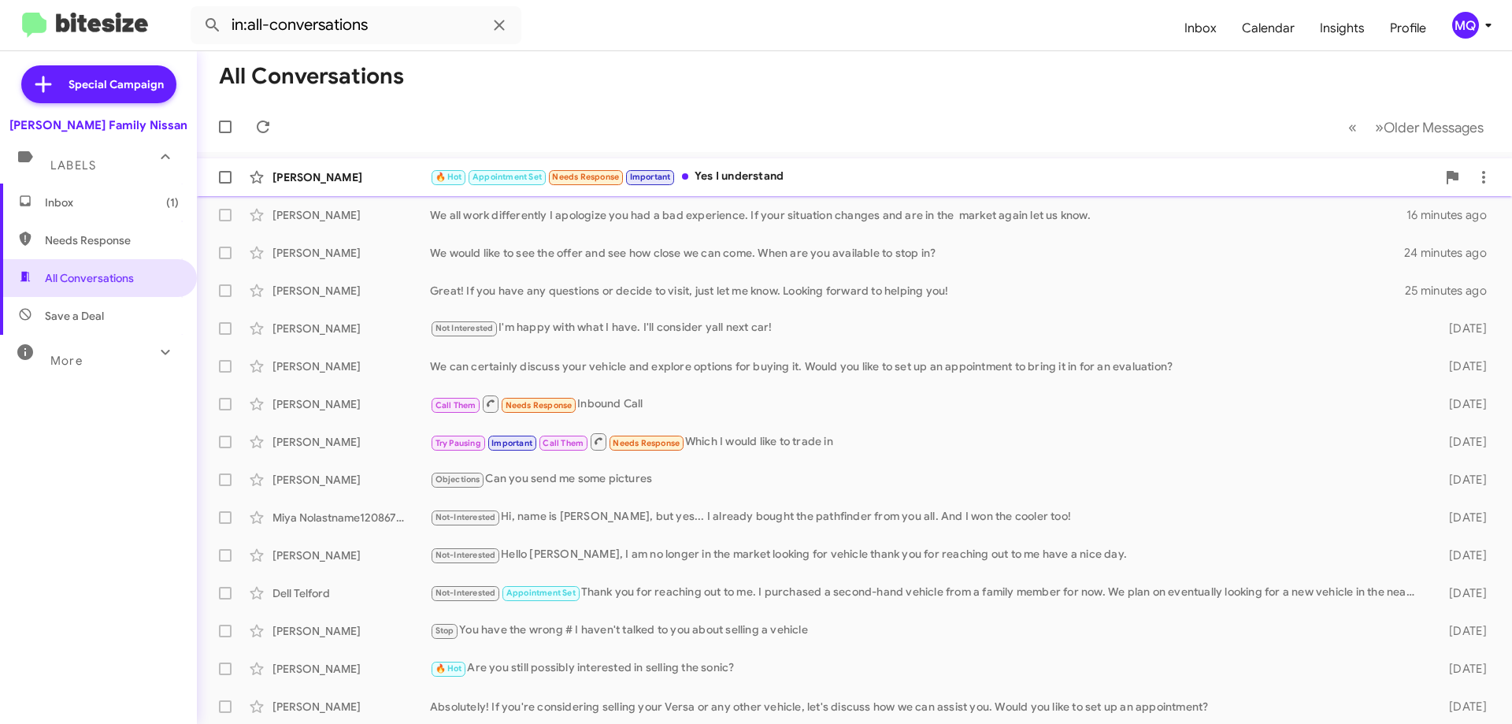
click at [884, 178] on div "🔥 Hot Appointment Set Needs Response Important Yes I understand" at bounding box center [933, 177] width 1007 height 18
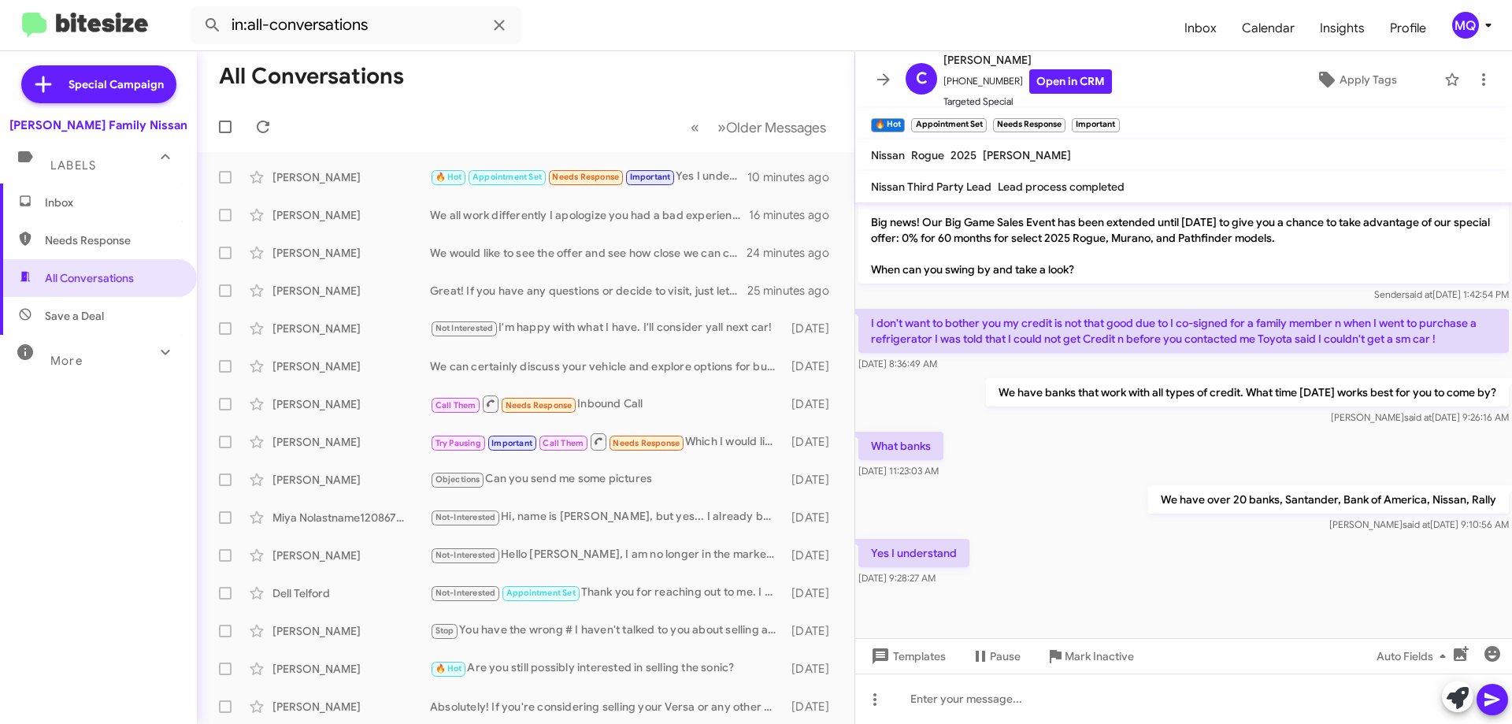
scroll to position [978, 0]
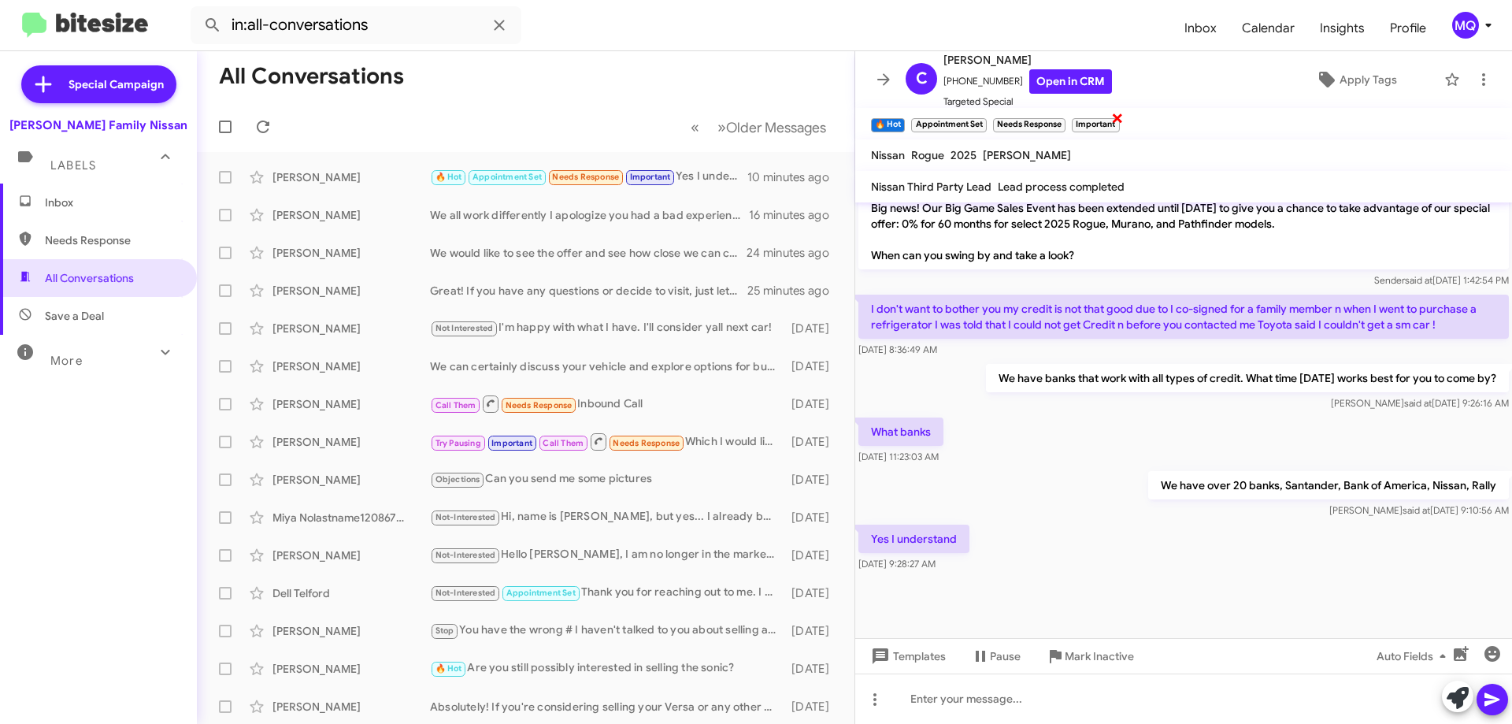
click at [1121, 118] on span "×" at bounding box center [1117, 117] width 13 height 19
click at [1066, 121] on span "×" at bounding box center [1063, 117] width 13 height 19
click at [984, 118] on span "×" at bounding box center [984, 117] width 13 height 19
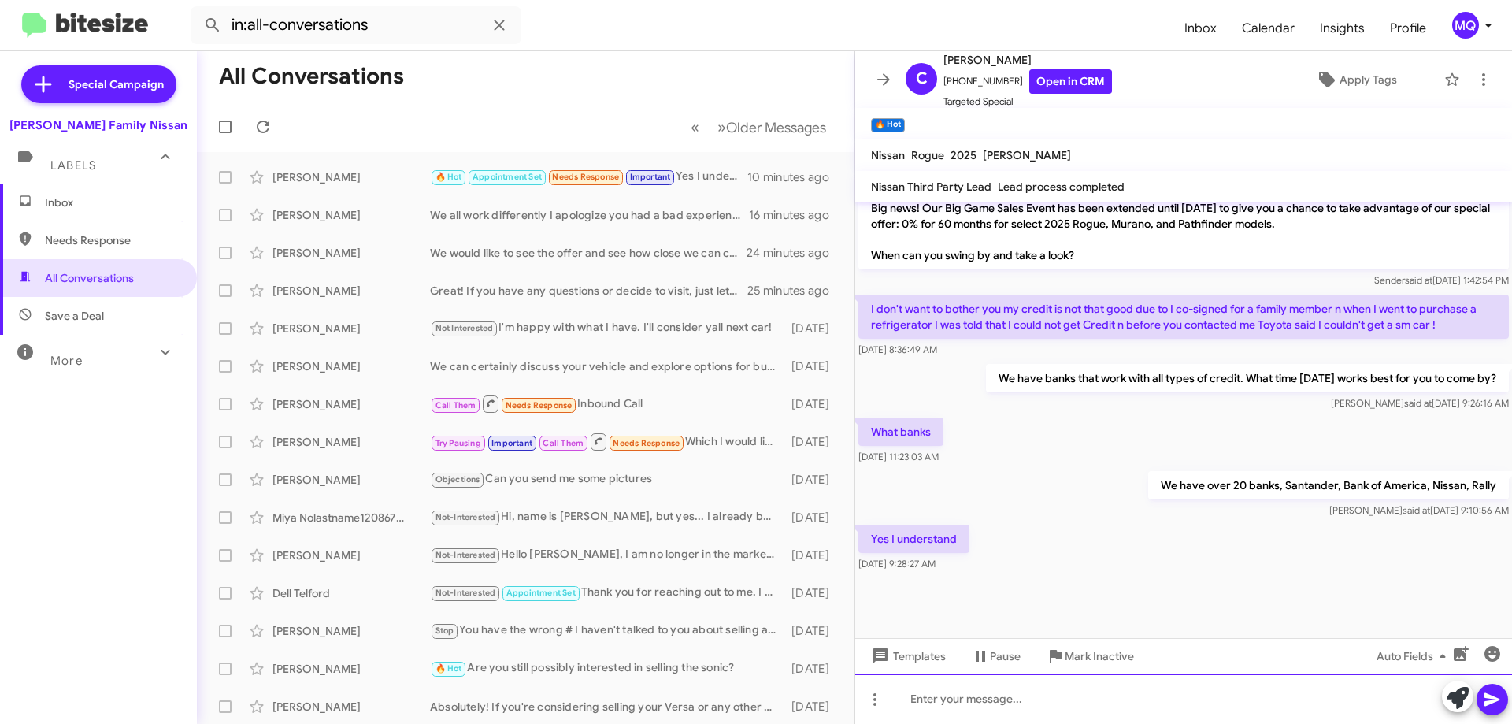
click at [1015, 702] on div at bounding box center [1183, 699] width 657 height 50
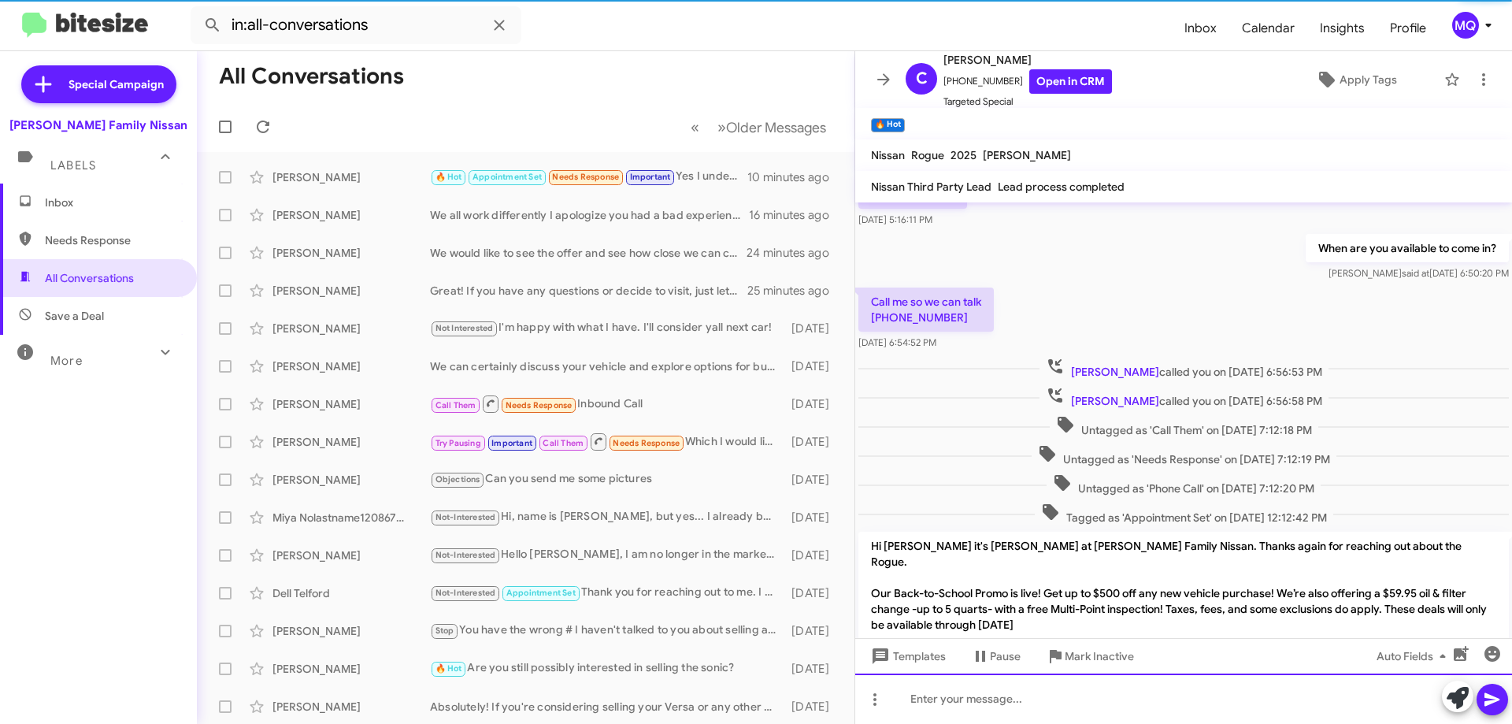
scroll to position [117, 0]
